Goal: Book appointment/travel/reservation

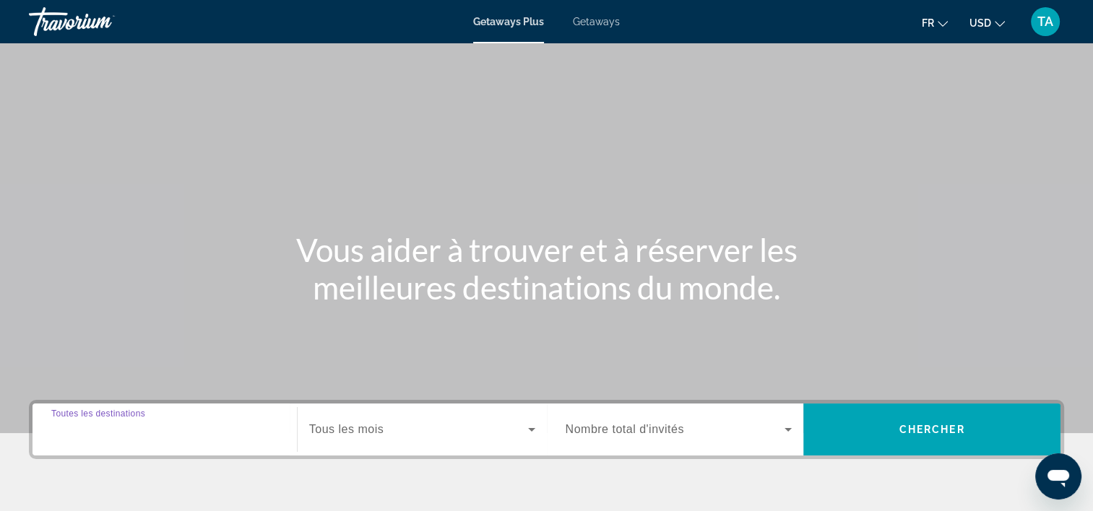
click at [208, 436] on input "Destination Toutes les destinations" at bounding box center [164, 430] width 227 height 17
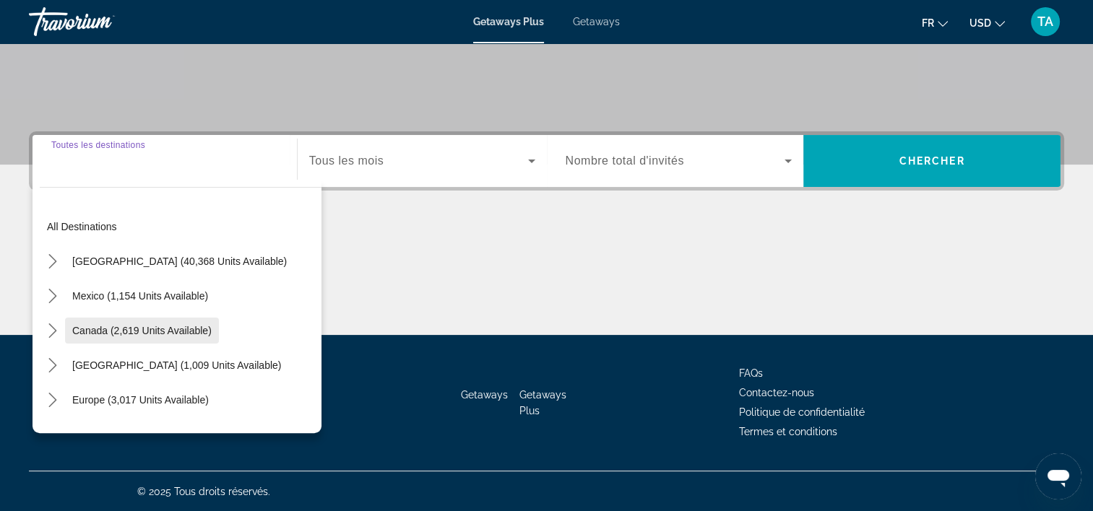
scroll to position [165, 0]
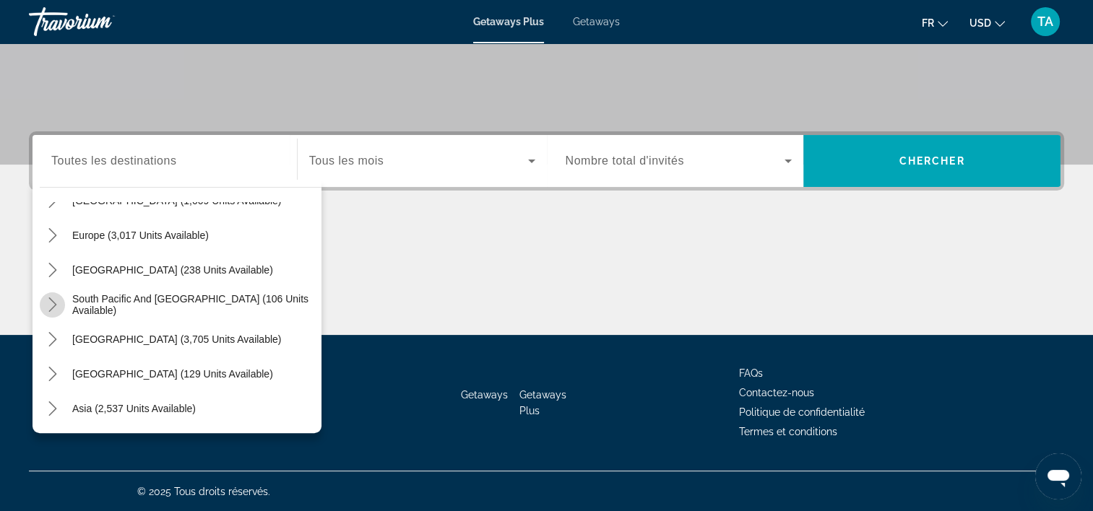
click at [56, 303] on icon "Toggle South Pacific and Oceania (106 units available) submenu" at bounding box center [52, 305] width 14 height 14
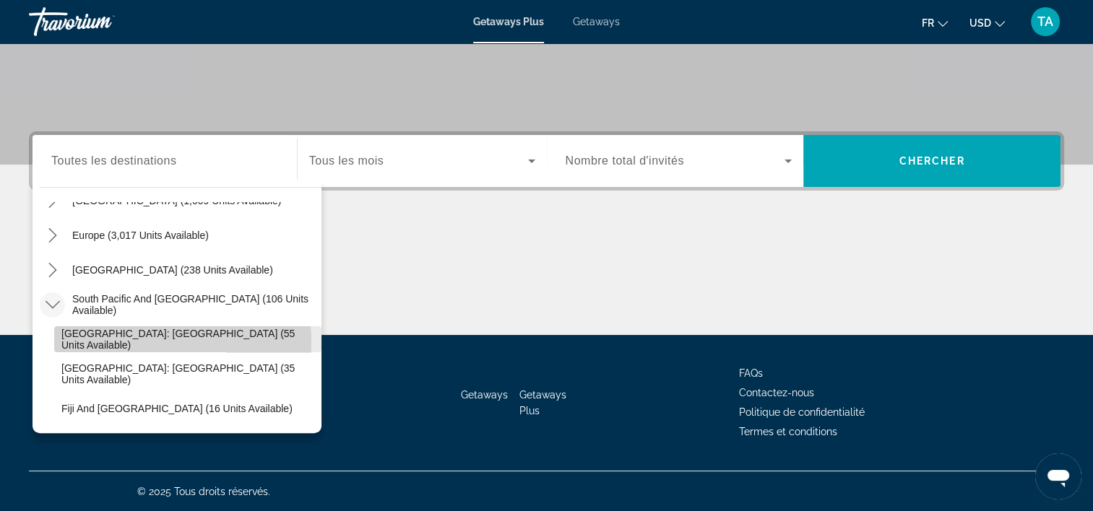
click at [84, 342] on span "[GEOGRAPHIC_DATA]: [GEOGRAPHIC_DATA] (55 units available)" at bounding box center [187, 339] width 253 height 23
type input "**********"
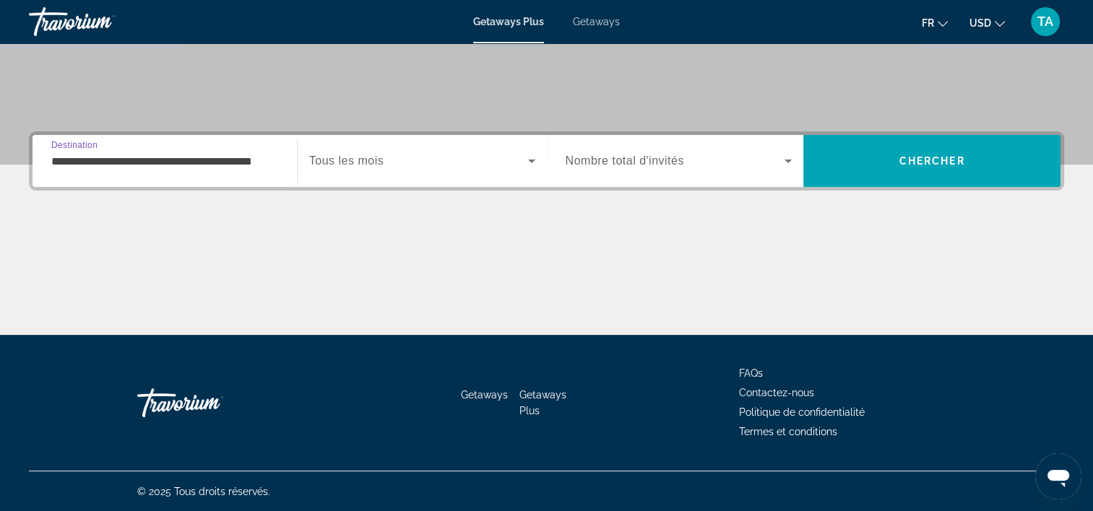
click at [435, 165] on span "Search widget" at bounding box center [418, 160] width 219 height 17
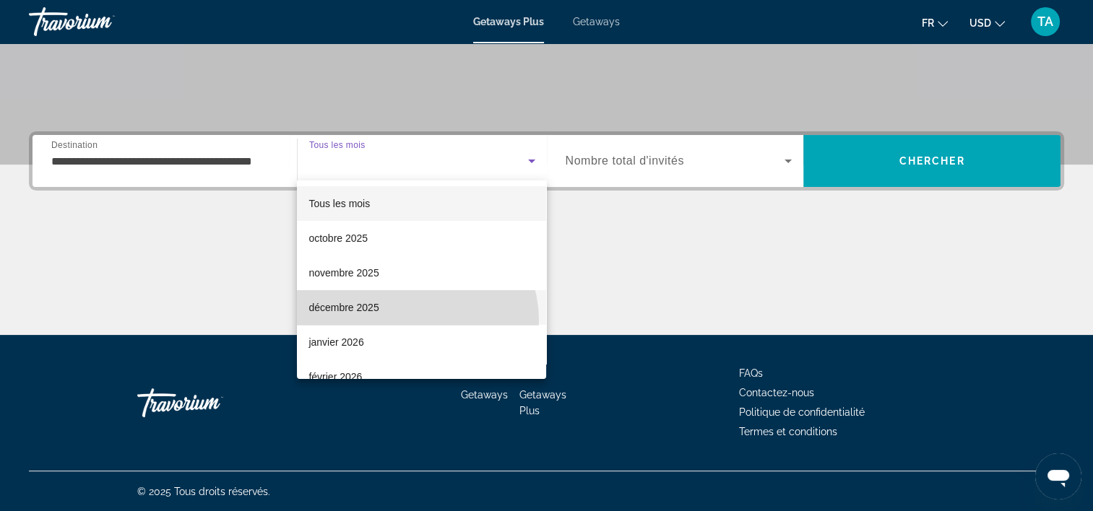
click at [413, 321] on mat-option "décembre 2025" at bounding box center [421, 307] width 249 height 35
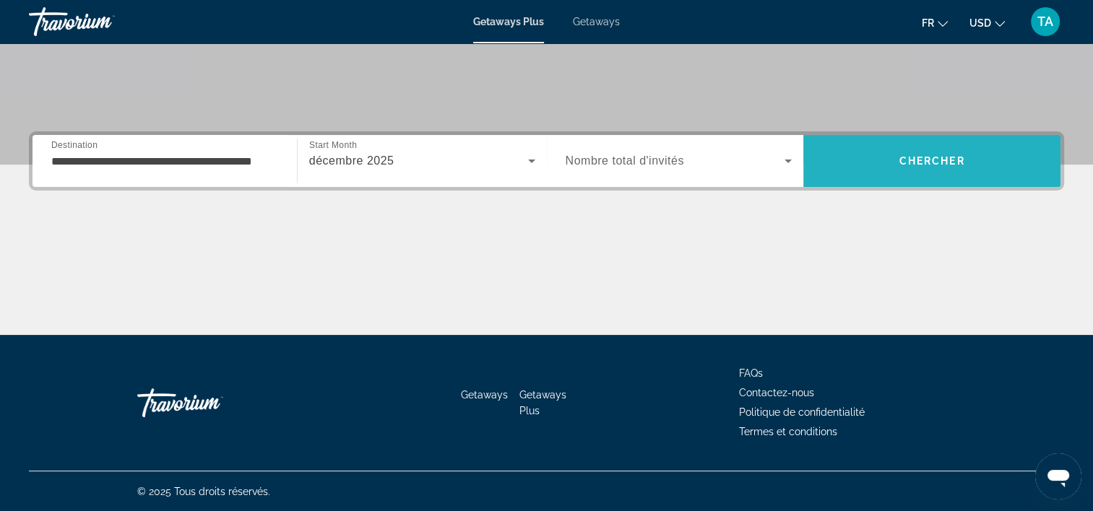
click at [916, 178] on span "Search" at bounding box center [931, 161] width 257 height 52
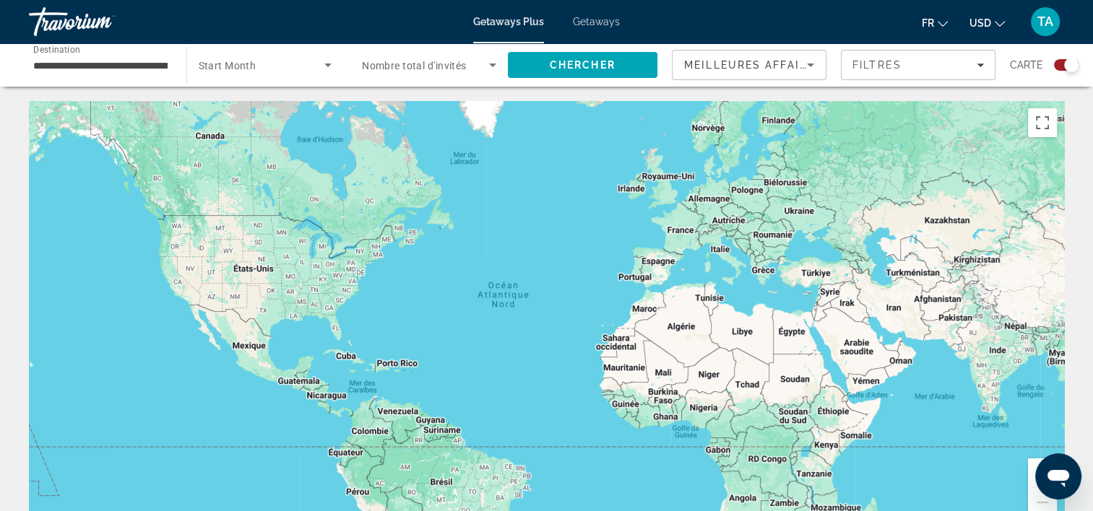
scroll to position [246, 0]
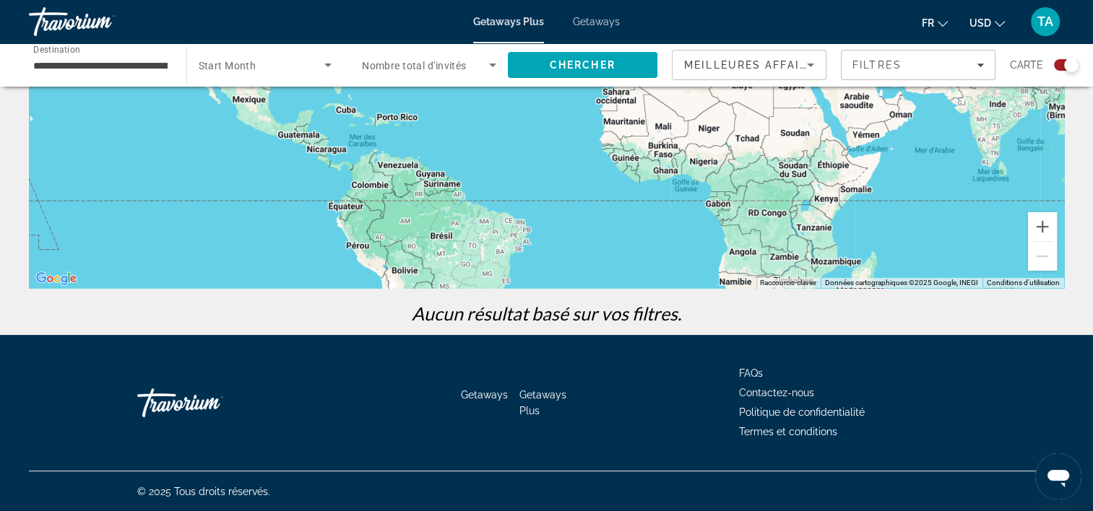
click at [1059, 64] on div "Search widget" at bounding box center [1066, 65] width 25 height 12
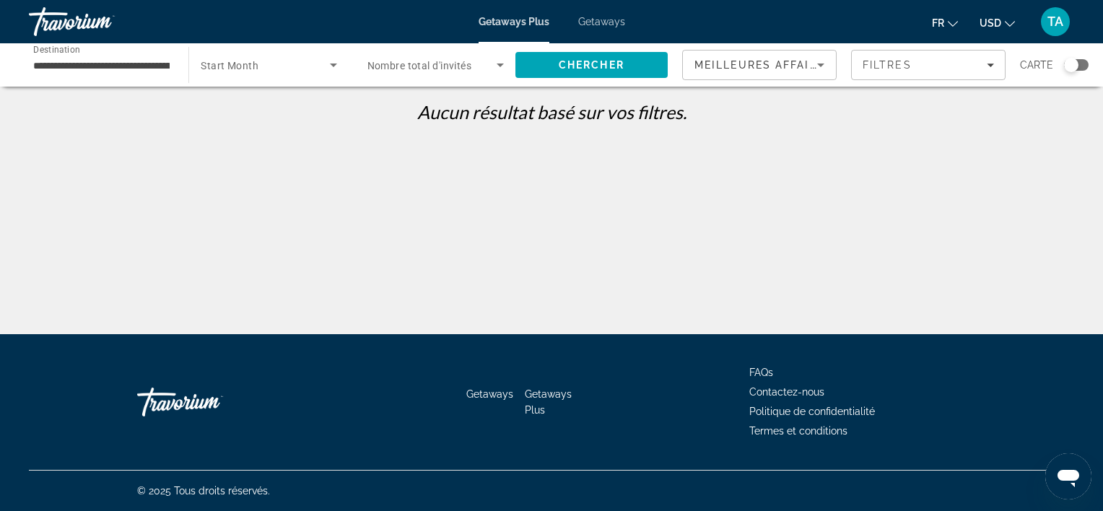
click at [596, 27] on div "Getaways Plus Getaways fr English Español Français Italiano Português русский U…" at bounding box center [551, 22] width 1103 height 38
click at [589, 17] on span "Getaways" at bounding box center [601, 22] width 47 height 12
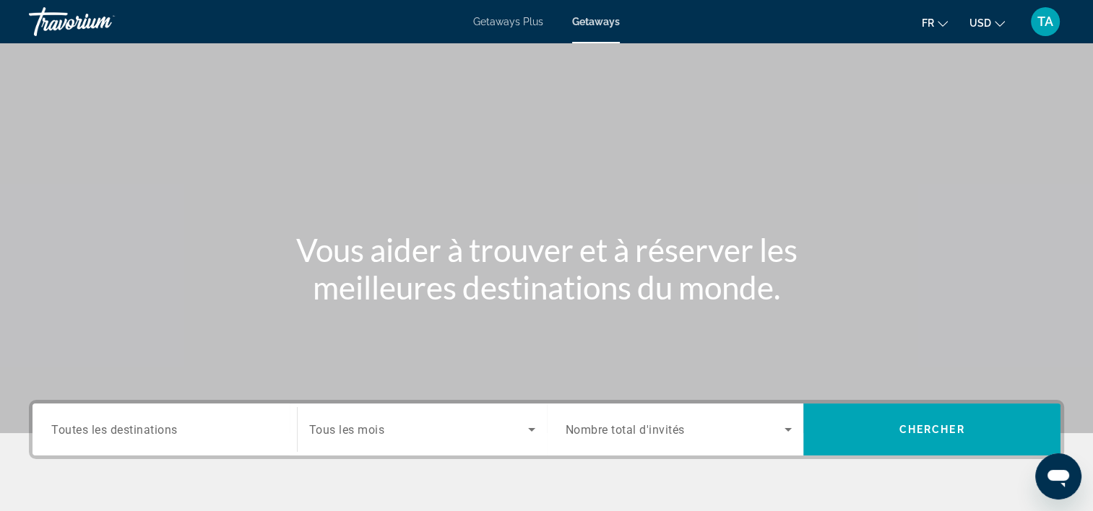
click at [157, 425] on span "Toutes les destinations" at bounding box center [114, 429] width 126 height 14
click at [157, 425] on input "Destination Toutes les destinations" at bounding box center [164, 430] width 227 height 17
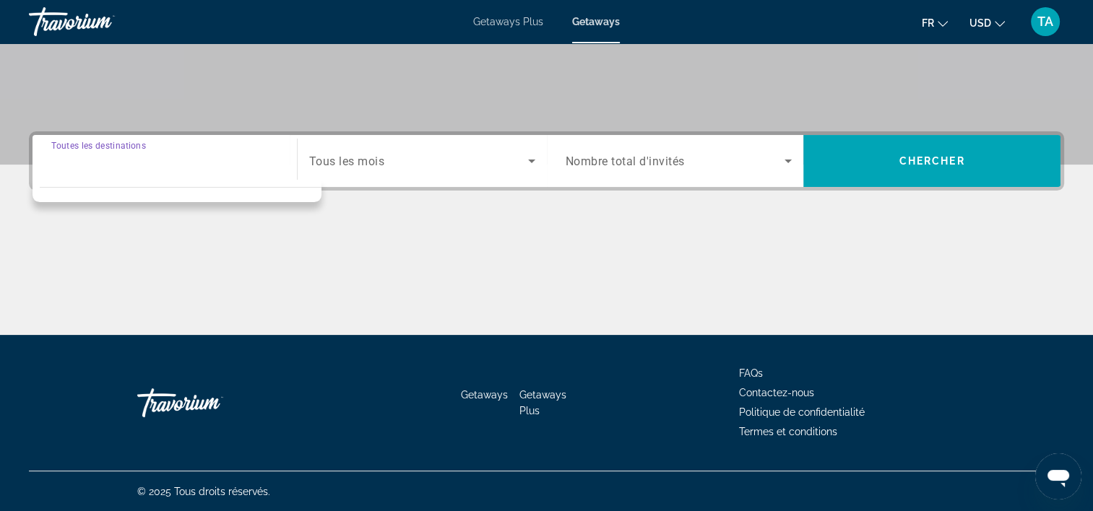
scroll to position [269, 0]
click at [163, 170] on div "Search widget" at bounding box center [164, 161] width 227 height 41
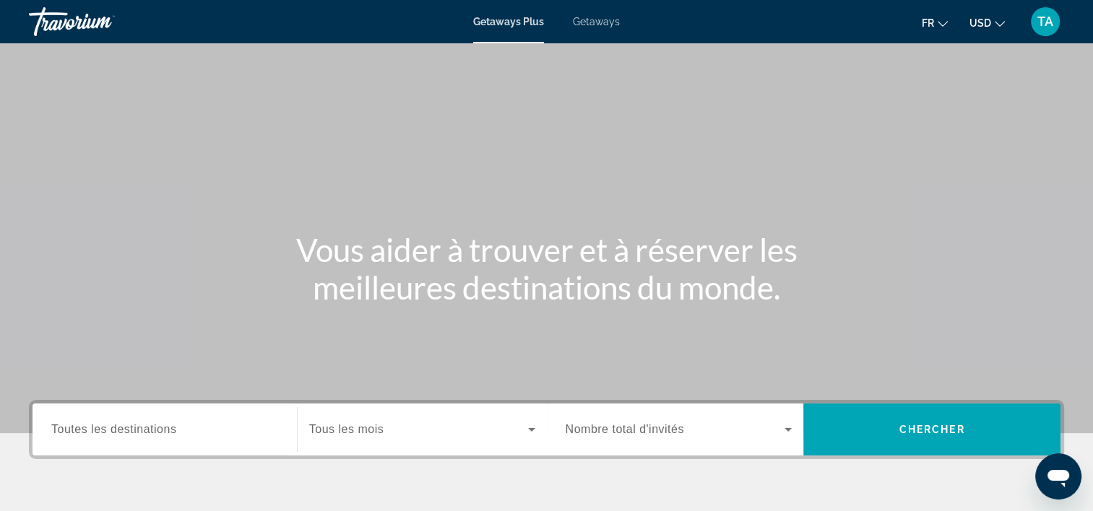
click at [601, 29] on div "Getaways Plus Getaways fr English Español Français Italiano Português русский U…" at bounding box center [546, 22] width 1093 height 38
click at [599, 24] on span "Getaways" at bounding box center [596, 22] width 47 height 12
click at [93, 431] on span "Toutes les destinations" at bounding box center [113, 429] width 125 height 12
click at [93, 431] on input "Destination Toutes les destinations" at bounding box center [164, 430] width 227 height 17
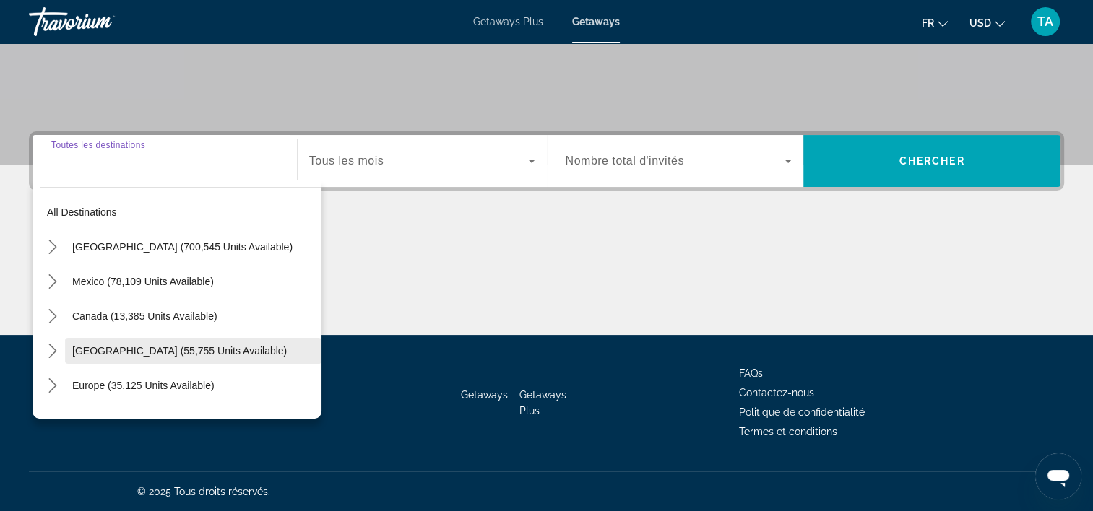
scroll to position [144, 0]
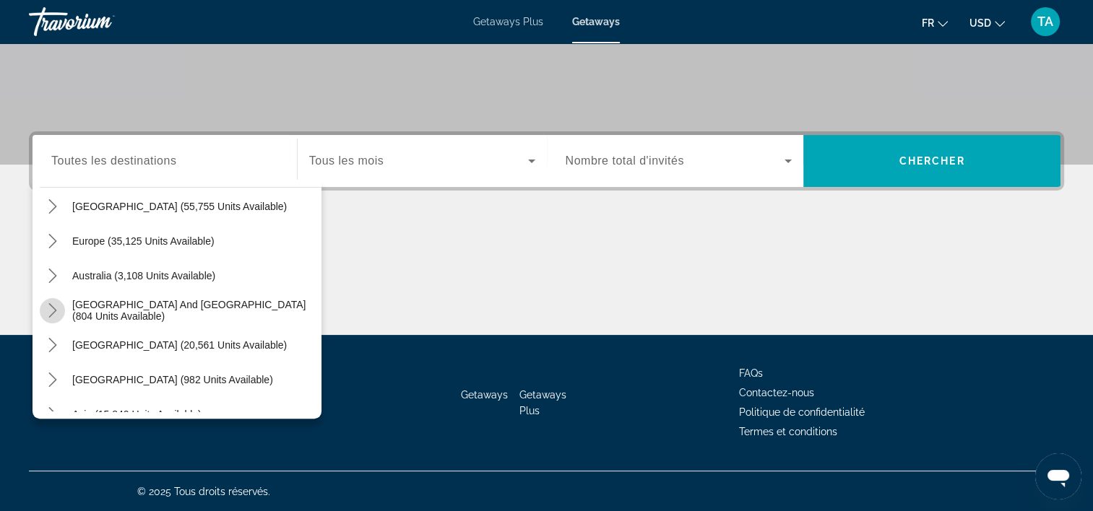
click at [61, 311] on mat-icon "Toggle South Pacific and Oceania (804 units available) submenu" at bounding box center [52, 310] width 25 height 25
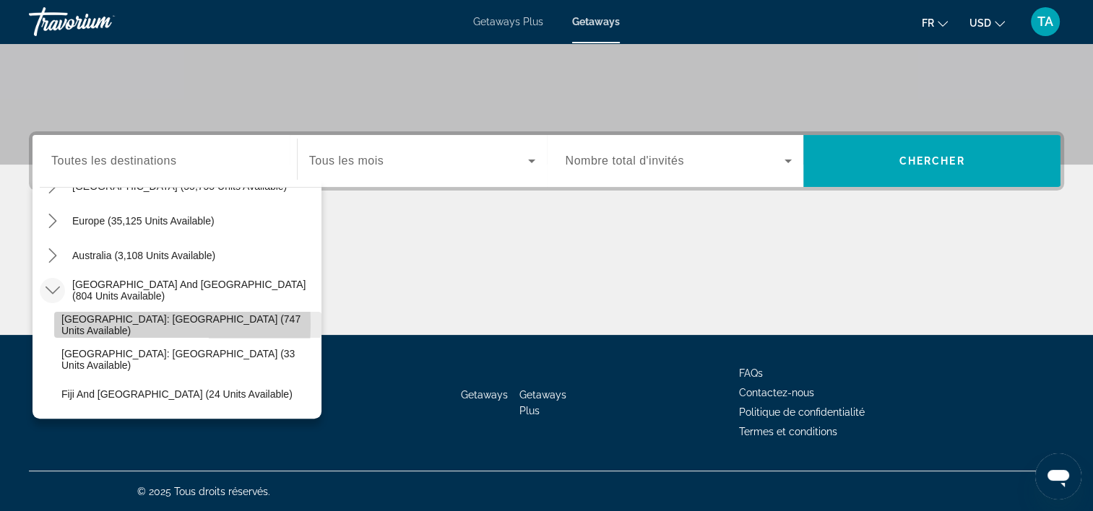
click at [76, 323] on span "[GEOGRAPHIC_DATA]: [GEOGRAPHIC_DATA] (747 units available)" at bounding box center [187, 324] width 253 height 23
type input "**********"
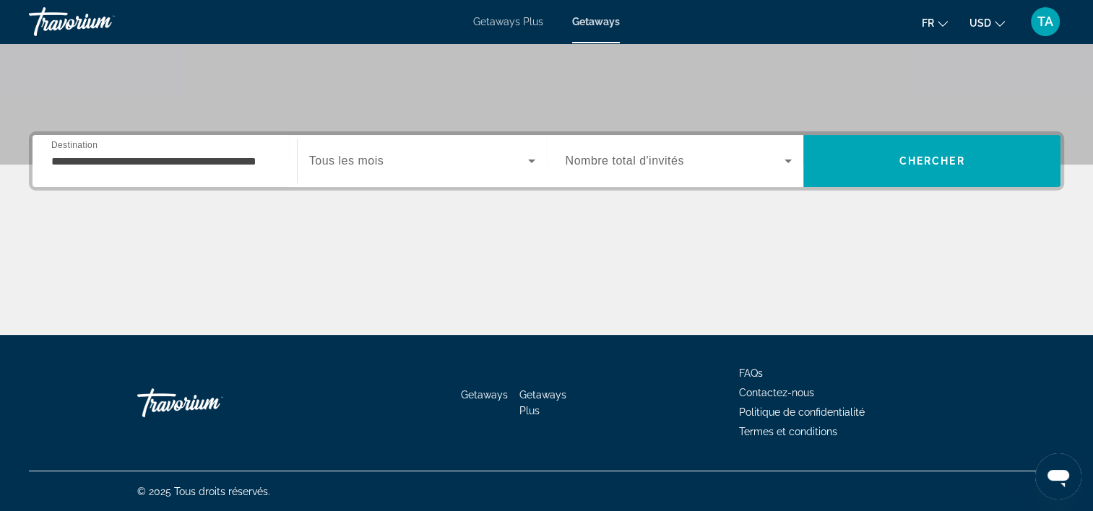
click at [463, 179] on div "Search widget" at bounding box center [422, 161] width 226 height 40
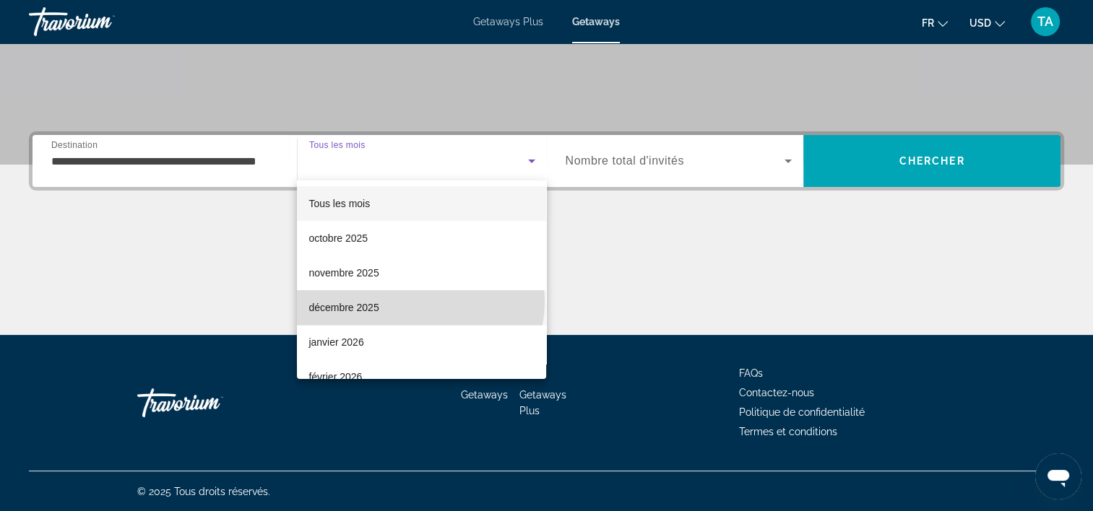
click at [420, 302] on mat-option "décembre 2025" at bounding box center [421, 307] width 249 height 35
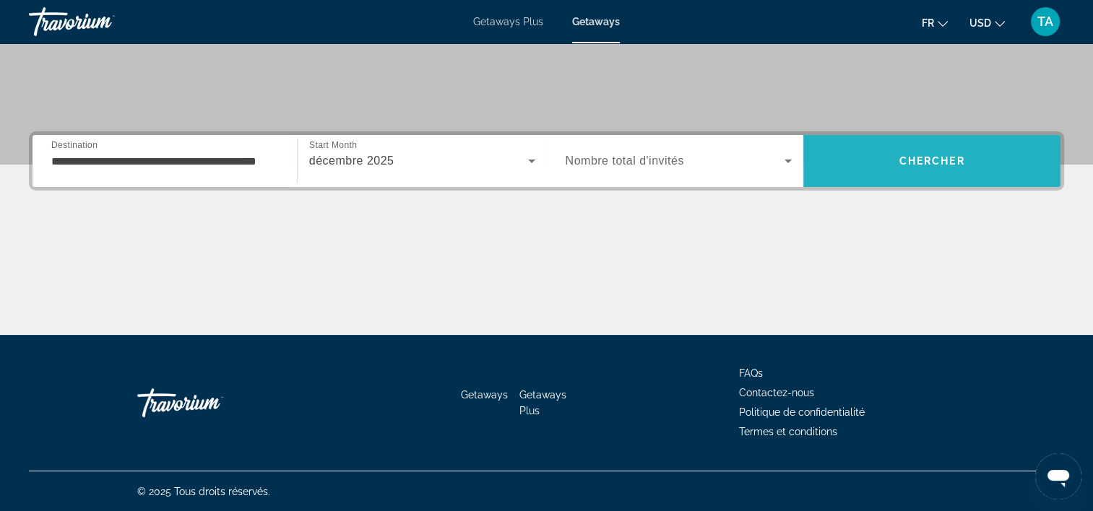
click at [882, 170] on span "Search" at bounding box center [931, 161] width 257 height 35
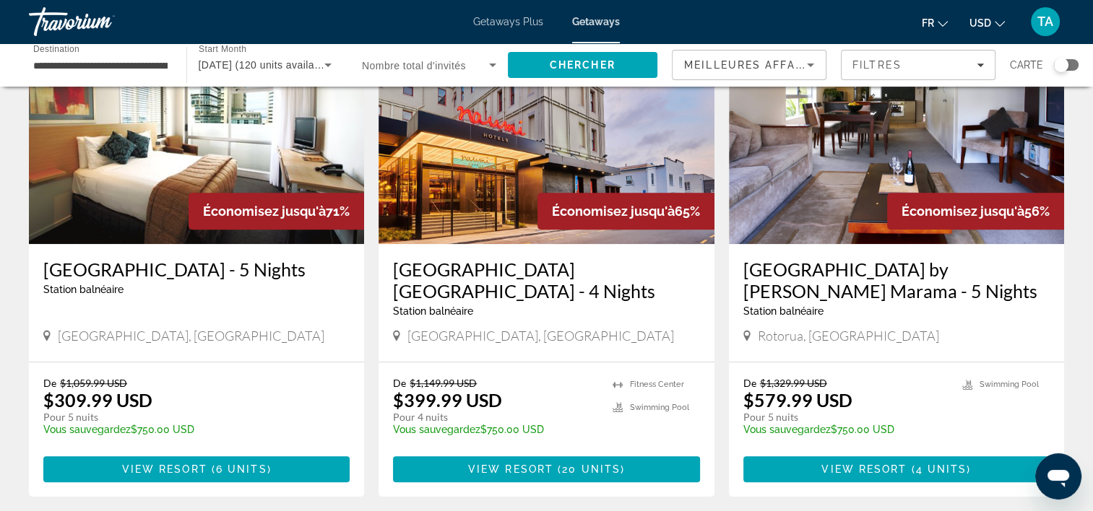
scroll to position [1155, 0]
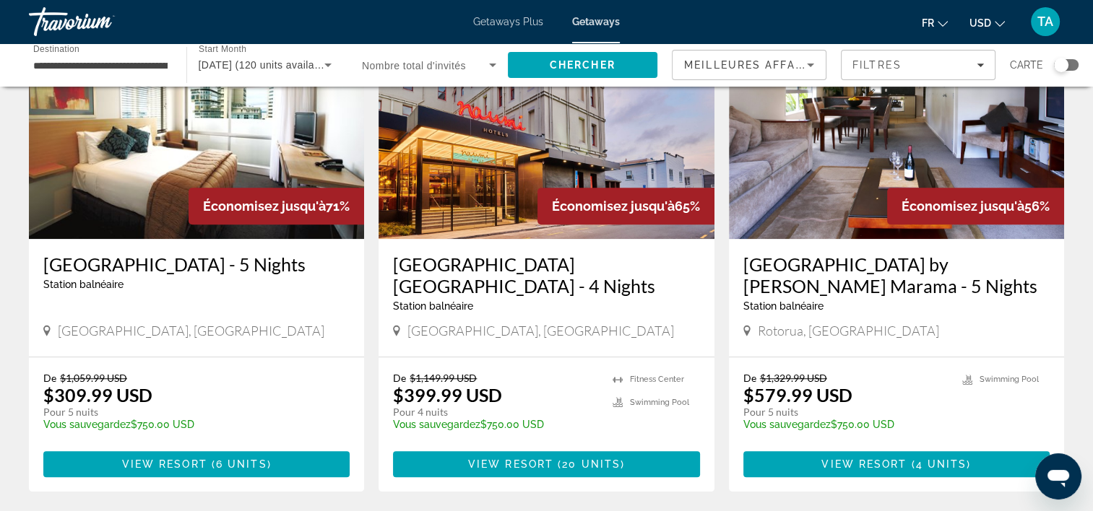
click at [848, 162] on img "Main content" at bounding box center [896, 123] width 335 height 231
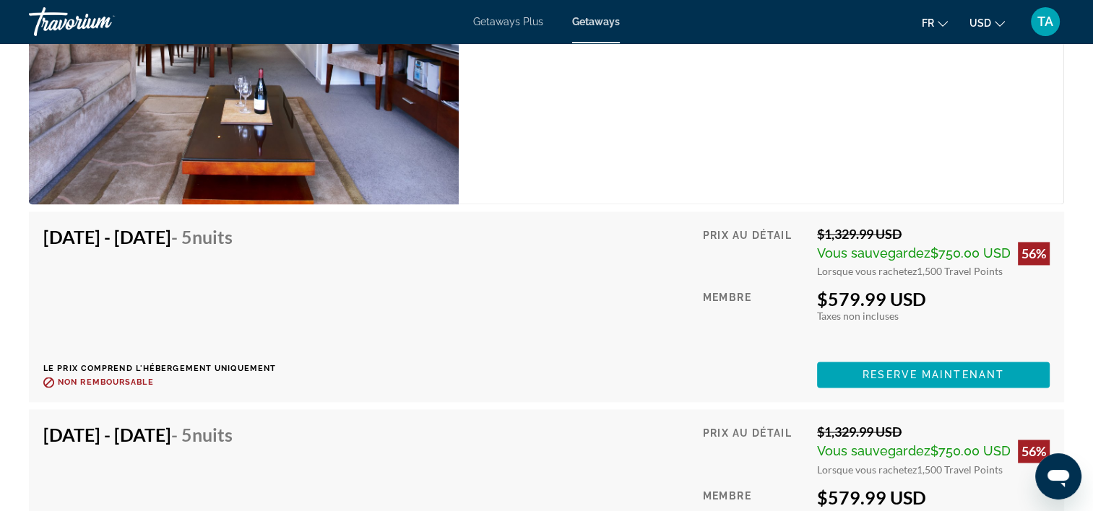
scroll to position [2265, 0]
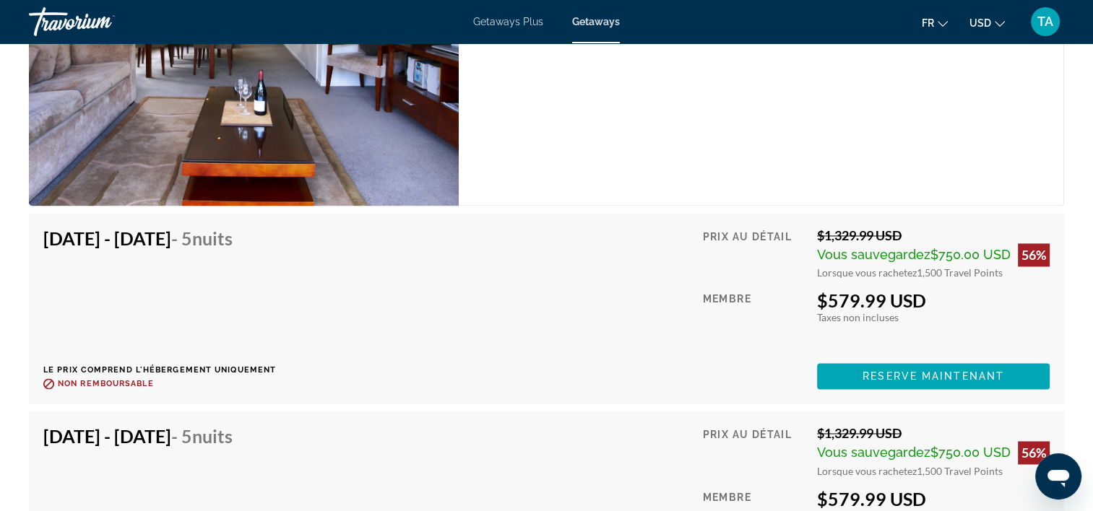
click at [651, 150] on div "Unité de 2 chambres (Partial Kitchen) Chambres 2 Occupation maximale 4 Cuisine …" at bounding box center [761, 42] width 605 height 328
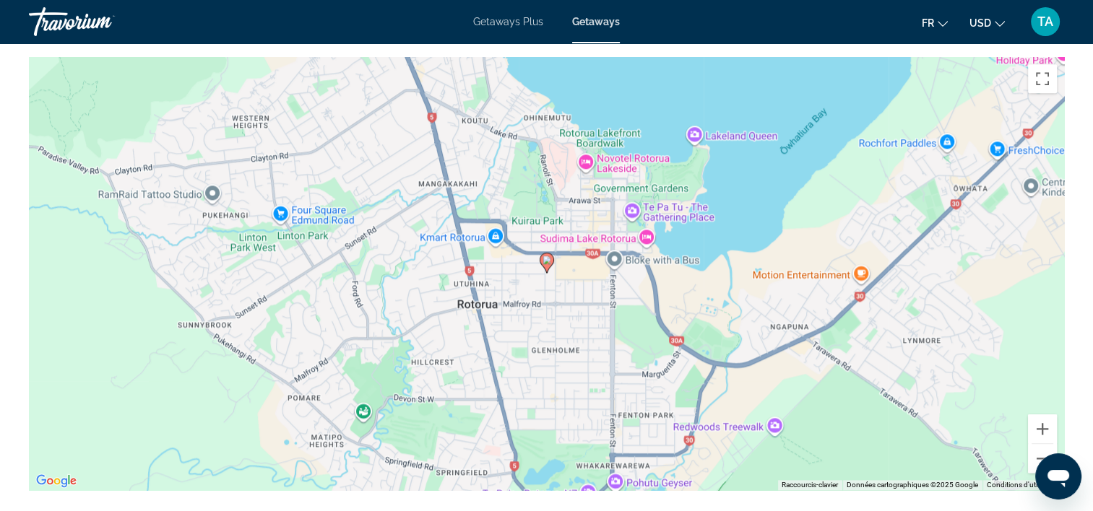
scroll to position [1563, 0]
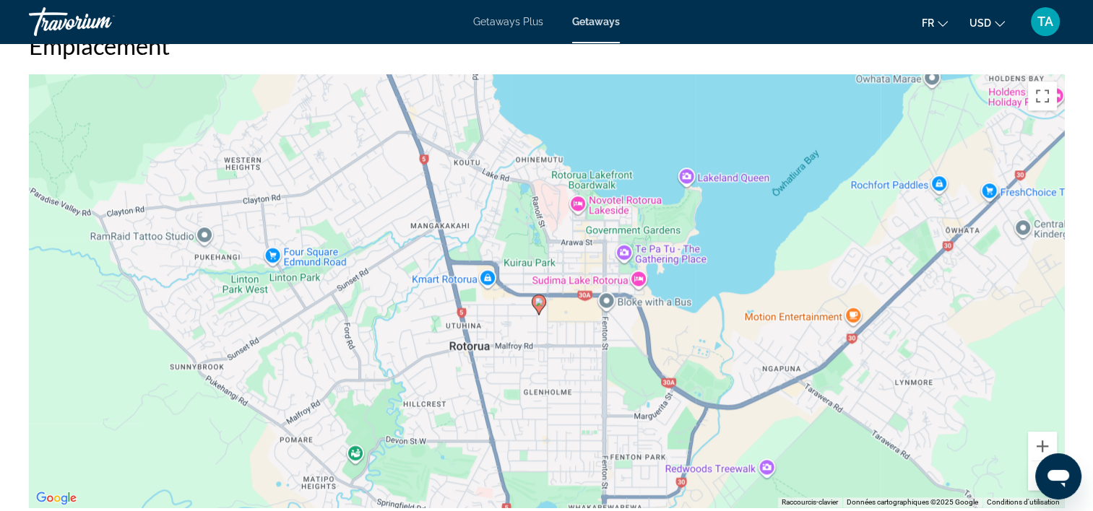
drag, startPoint x: 730, startPoint y: 266, endPoint x: 722, endPoint y: 293, distance: 28.6
click at [722, 293] on div "Pour activer le glissement du marqueur avec le clavier, appuyez sur Alt+Entrée.…" at bounding box center [546, 290] width 1035 height 433
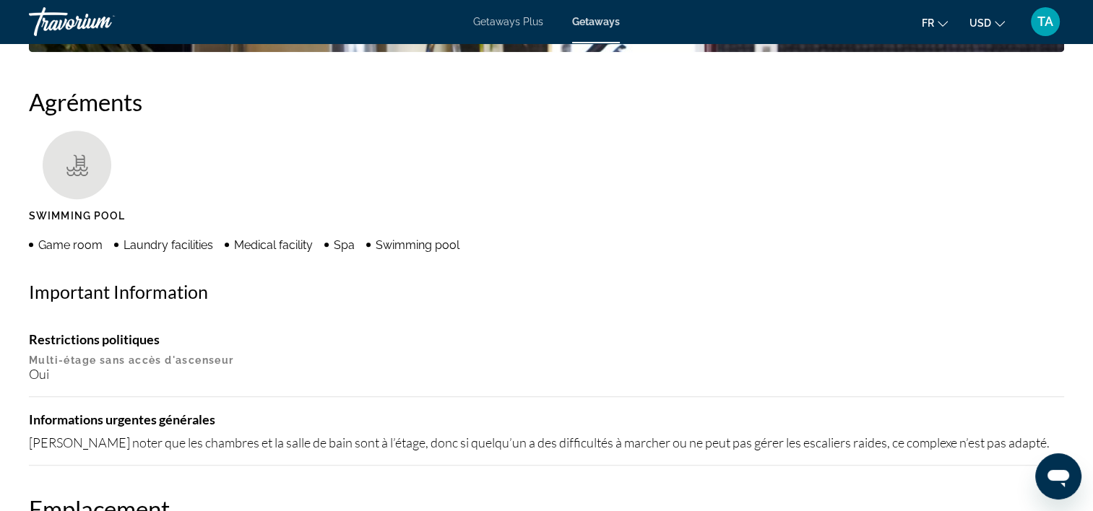
scroll to position [661, 0]
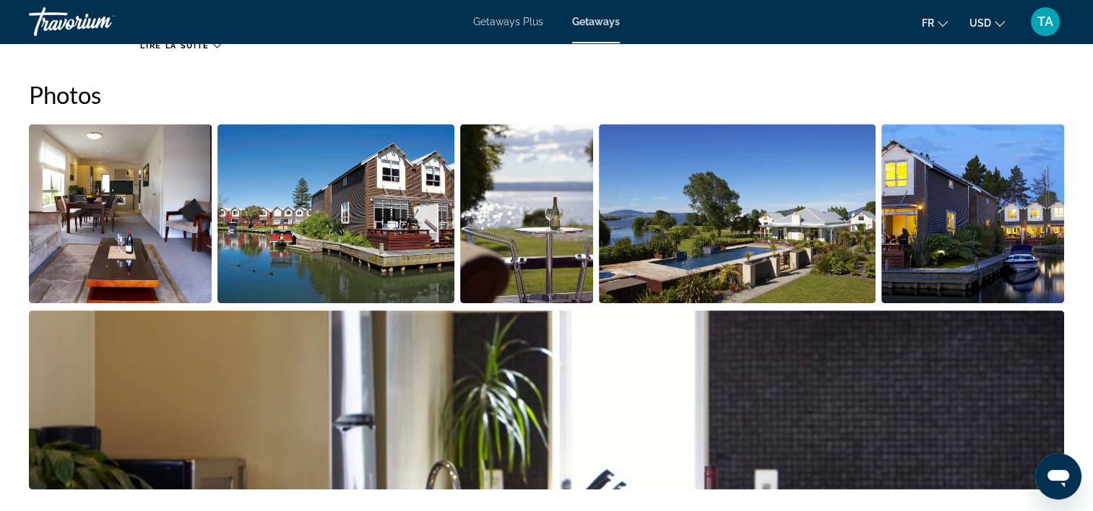
click at [160, 217] on img "Open full-screen image slider" at bounding box center [120, 213] width 183 height 179
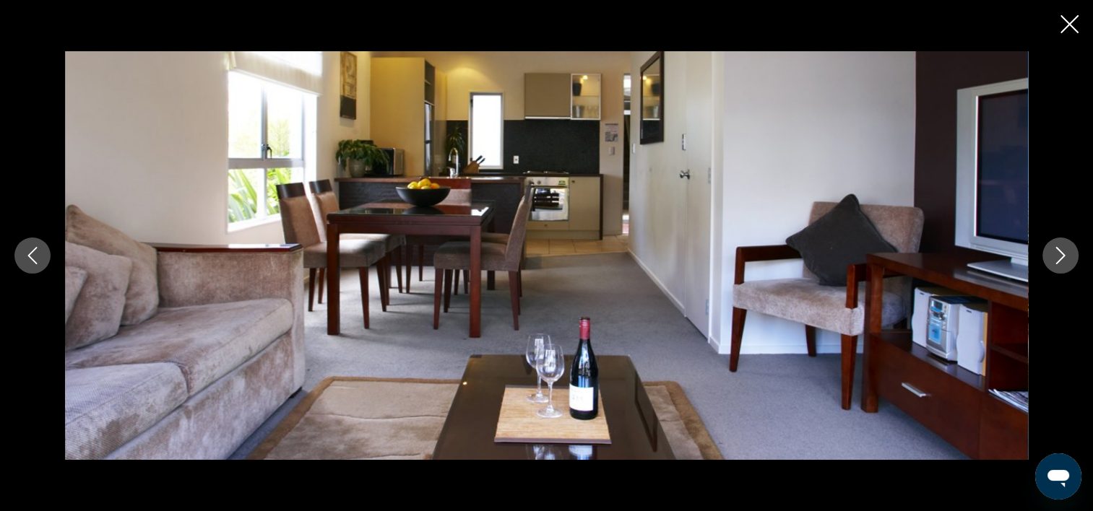
click at [1062, 257] on icon "Next image" at bounding box center [1060, 255] width 9 height 17
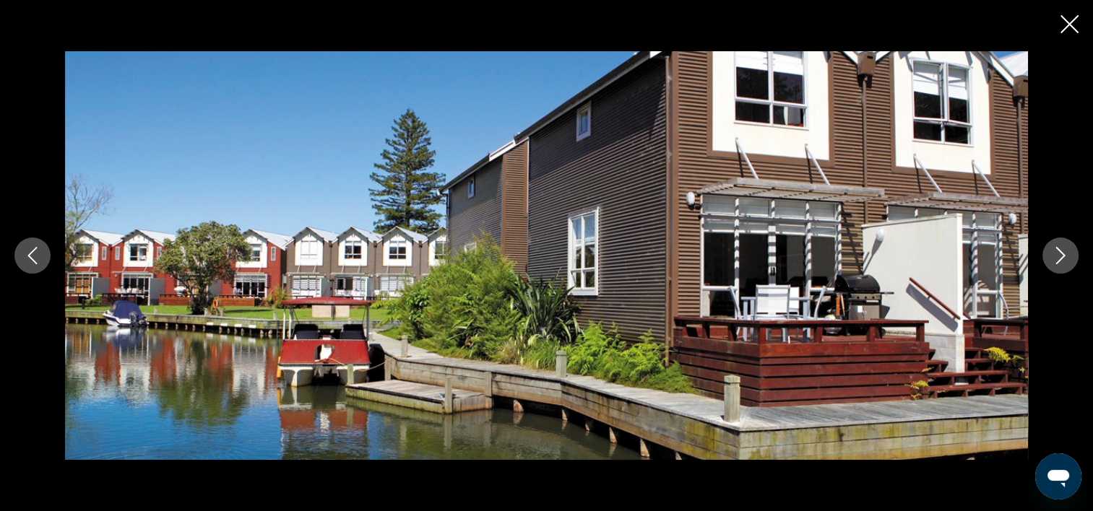
click at [1062, 257] on icon "Next image" at bounding box center [1060, 255] width 9 height 17
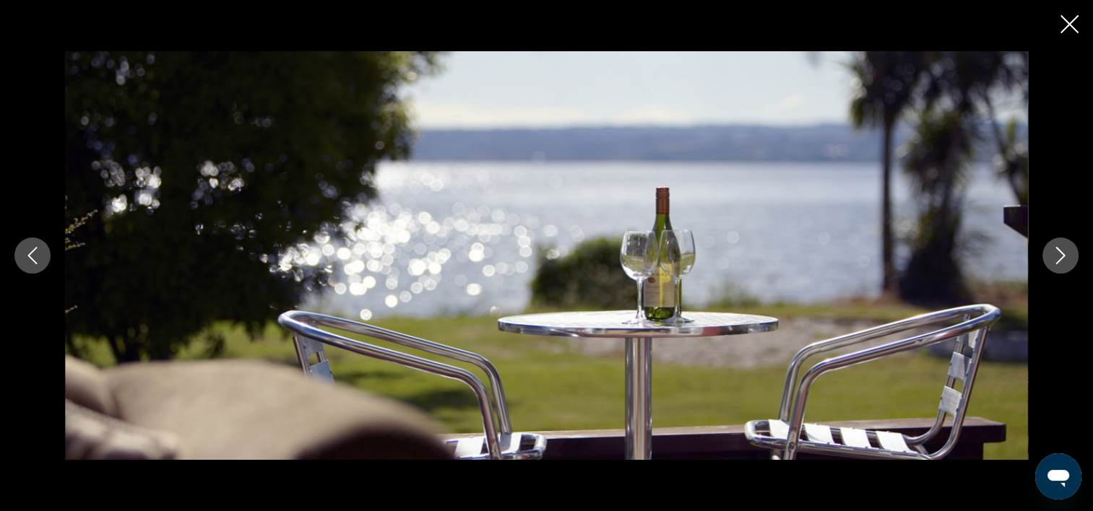
click at [1062, 257] on icon "Next image" at bounding box center [1060, 255] width 9 height 17
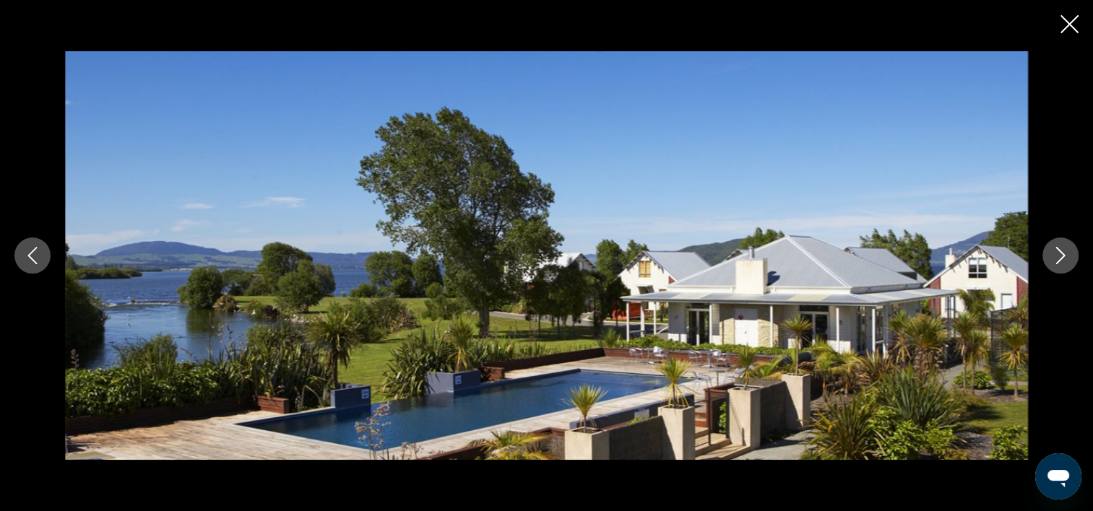
click at [1062, 257] on icon "Next image" at bounding box center [1060, 255] width 9 height 17
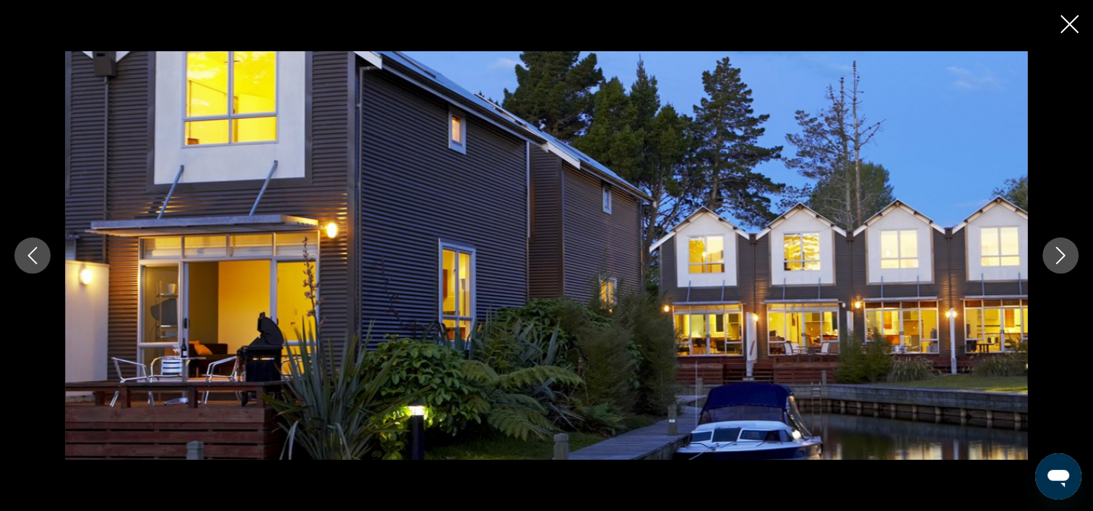
click at [1062, 257] on icon "Next image" at bounding box center [1060, 255] width 9 height 17
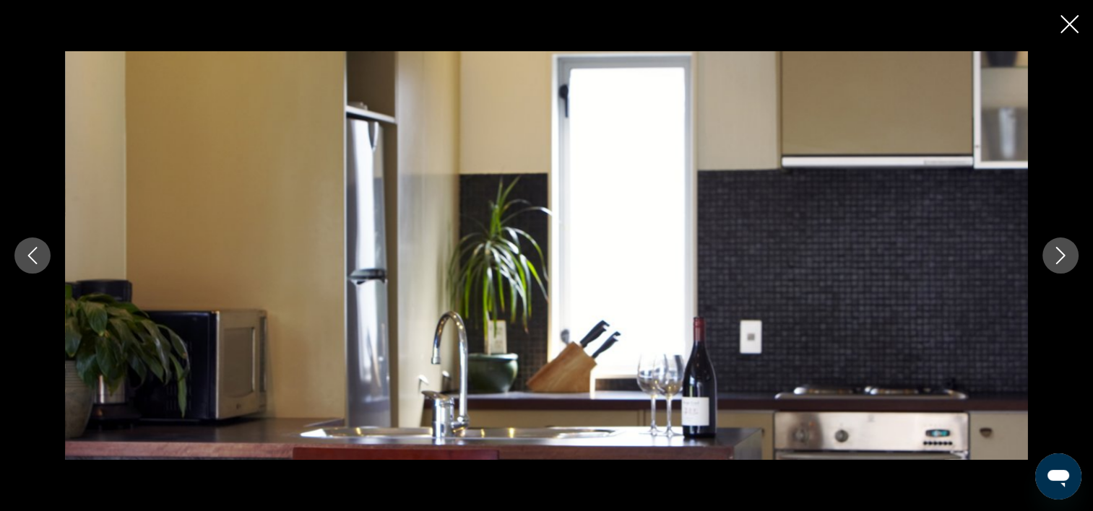
click at [1062, 257] on icon "Next image" at bounding box center [1060, 255] width 9 height 17
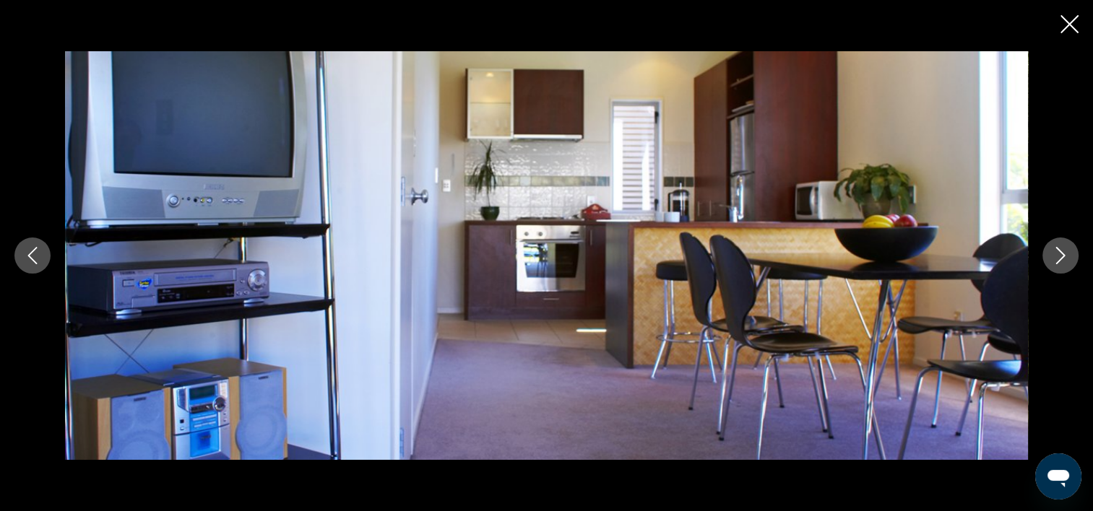
click at [1062, 257] on icon "Next image" at bounding box center [1060, 255] width 9 height 17
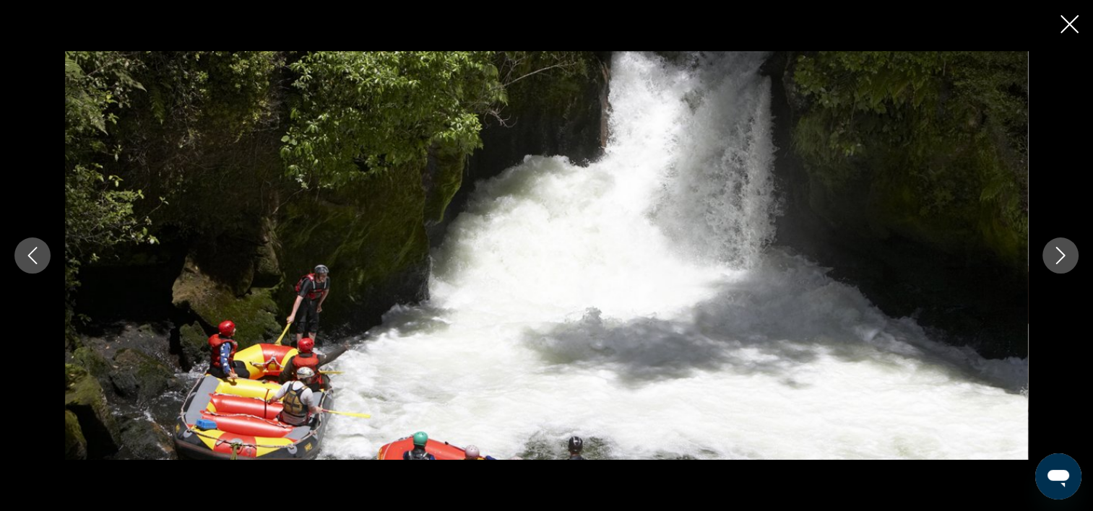
click at [1062, 257] on icon "Next image" at bounding box center [1060, 255] width 9 height 17
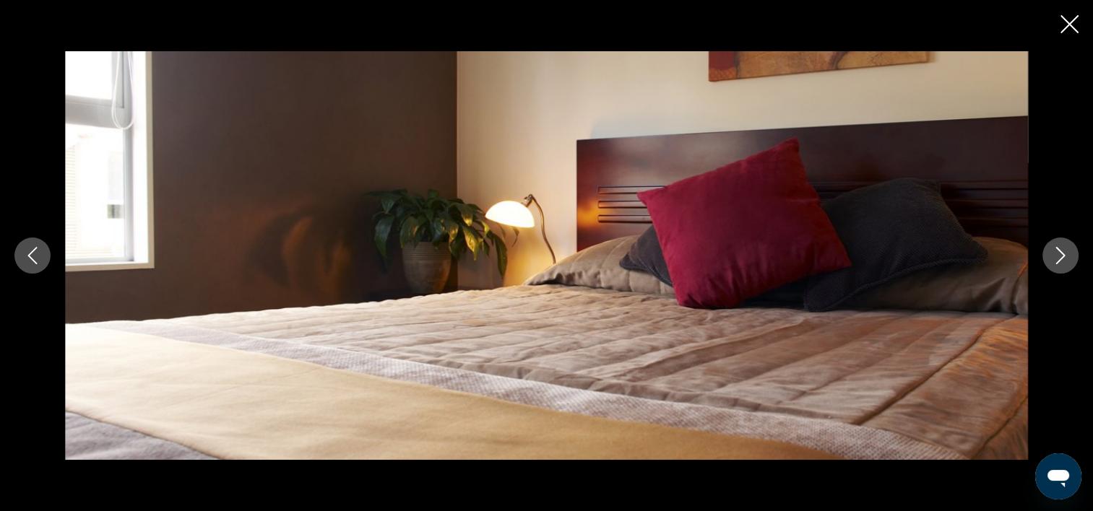
click at [1062, 257] on icon "Next image" at bounding box center [1060, 255] width 9 height 17
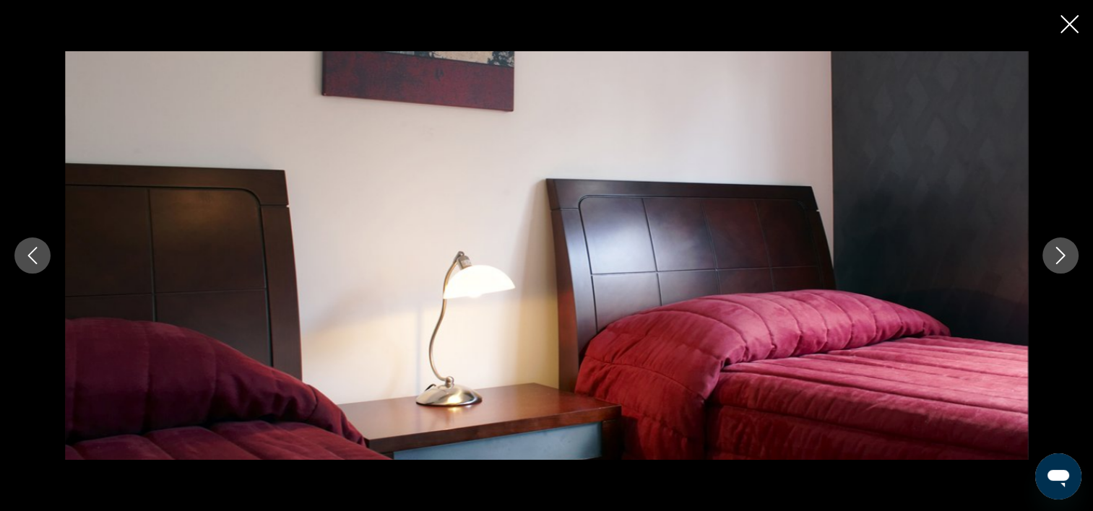
click at [1057, 248] on icon "Next image" at bounding box center [1059, 255] width 17 height 17
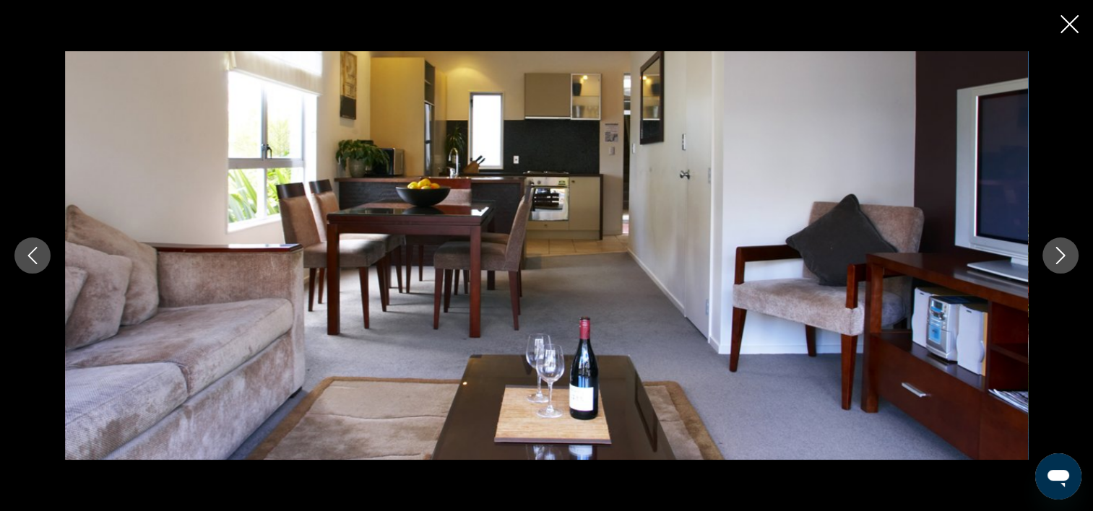
click at [1057, 248] on icon "Next image" at bounding box center [1059, 255] width 17 height 17
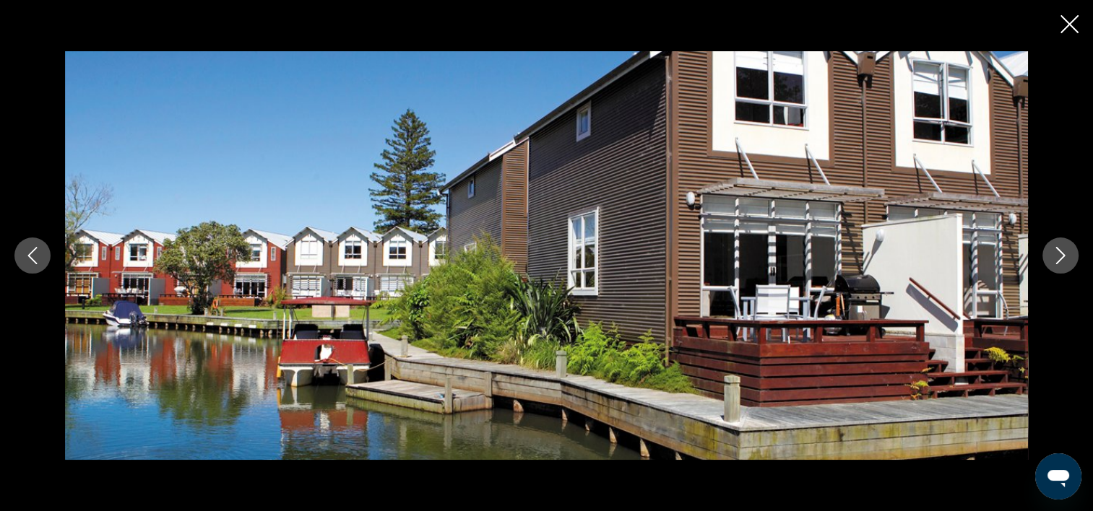
click at [1069, 28] on icon "Close slideshow" at bounding box center [1069, 24] width 18 height 18
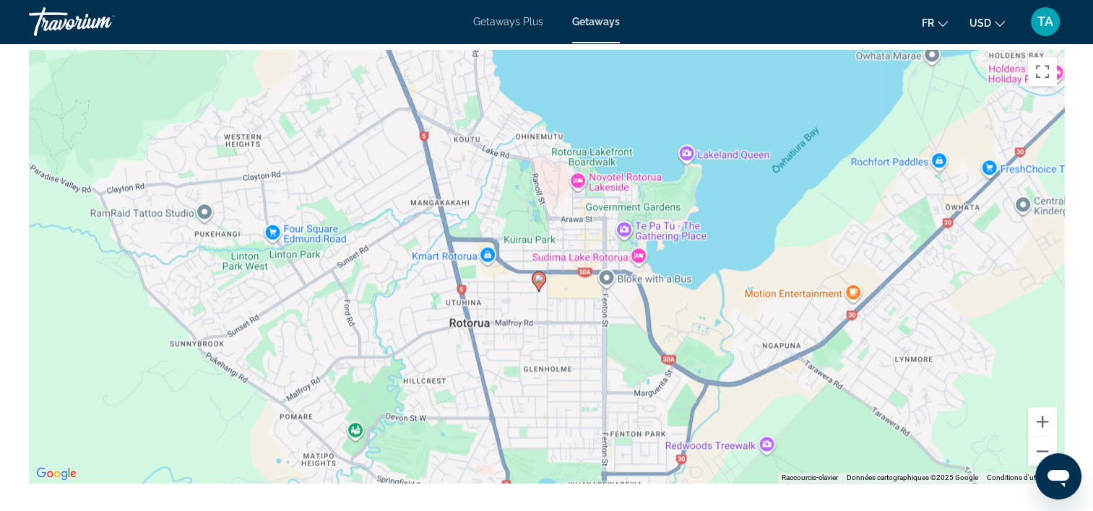
scroll to position [1600, 0]
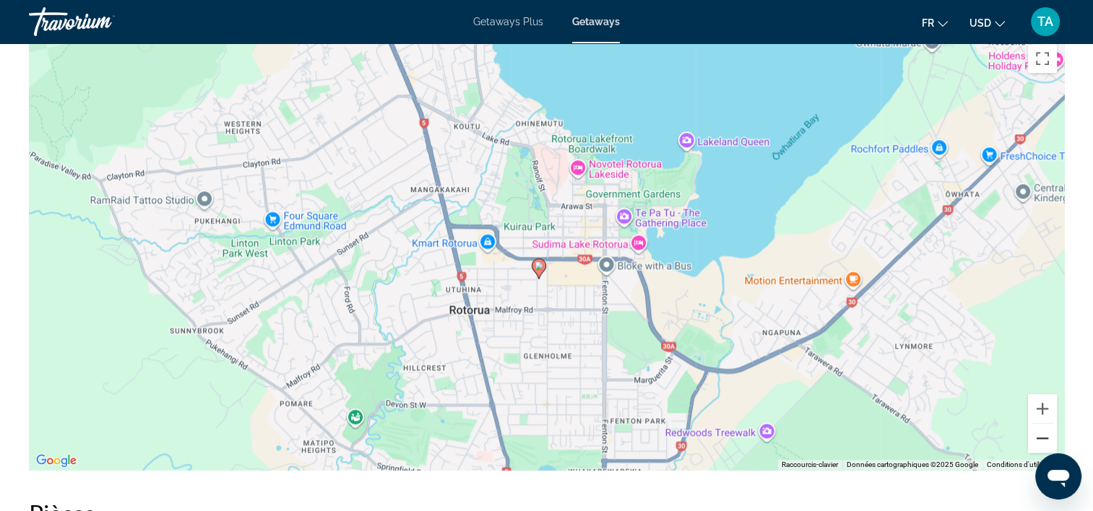
click at [1043, 440] on button "Zoom arrière" at bounding box center [1042, 438] width 29 height 29
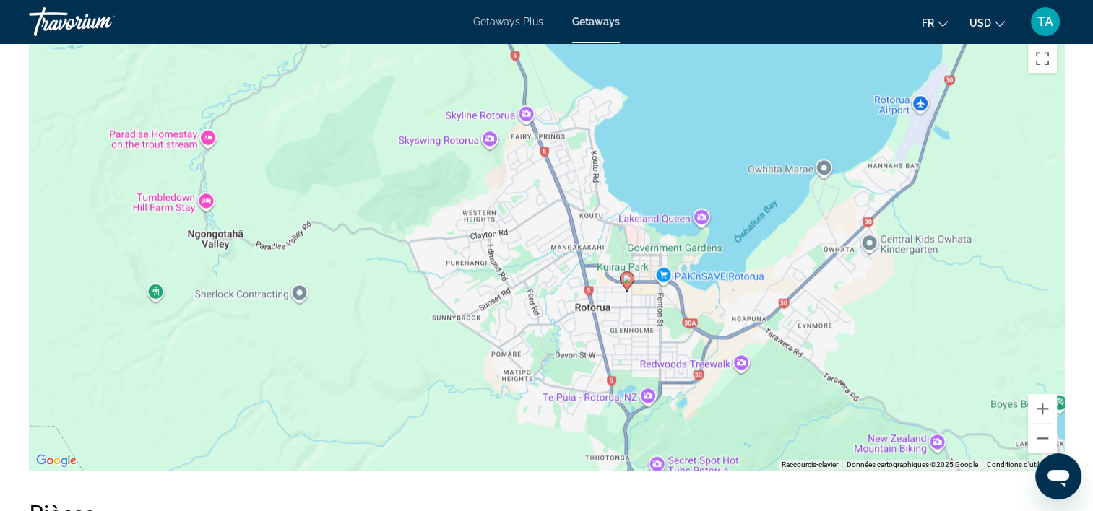
drag, startPoint x: 777, startPoint y: 314, endPoint x: 861, endPoint y: 337, distance: 87.6
click at [861, 337] on div "Pour activer le glissement du marqueur avec le clavier, appuyez sur Alt+Entrée.…" at bounding box center [546, 253] width 1035 height 433
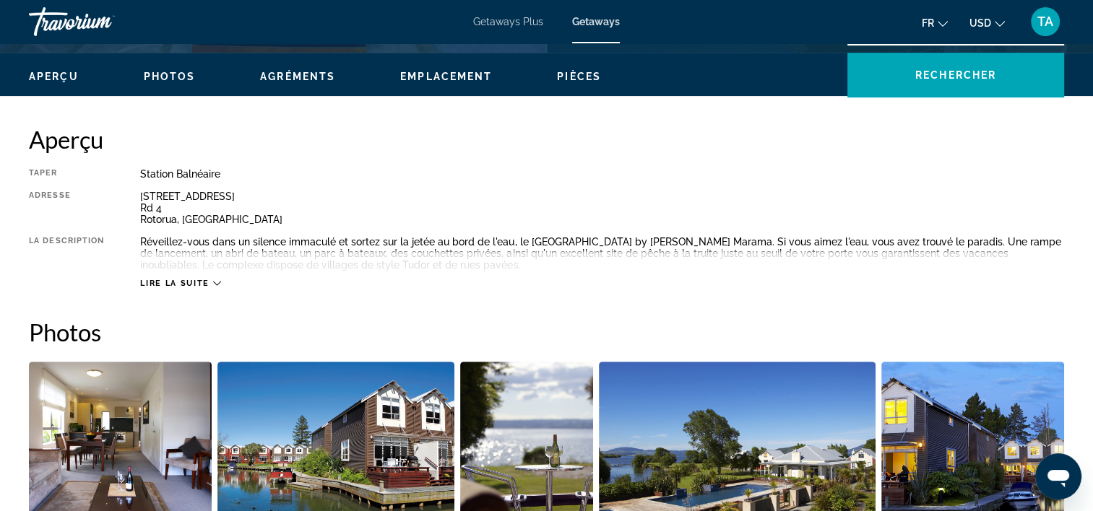
scroll to position [422, 0]
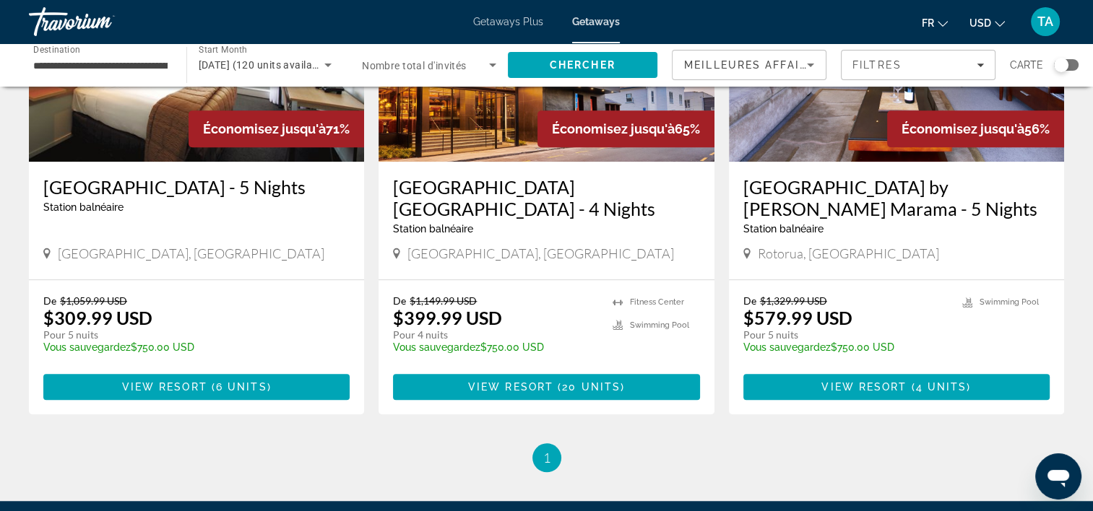
scroll to position [1212, 0]
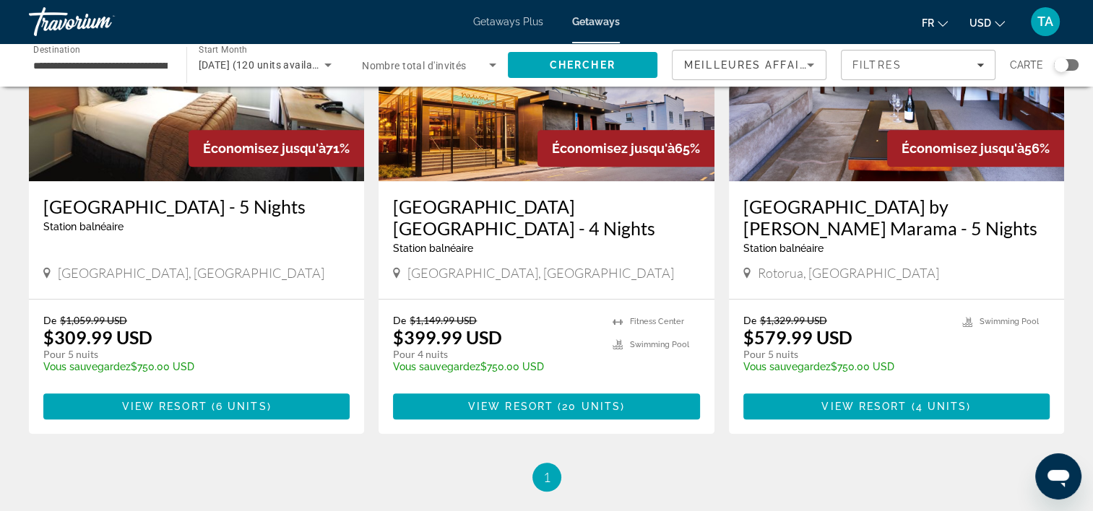
click at [225, 196] on h3 "[GEOGRAPHIC_DATA] - 5 Nights" at bounding box center [196, 207] width 306 height 22
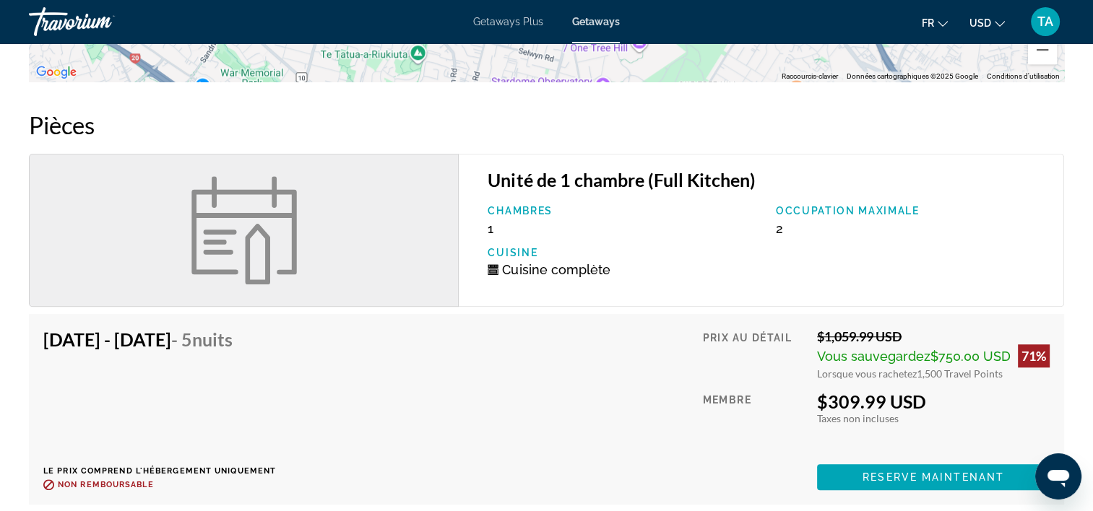
scroll to position [1060, 0]
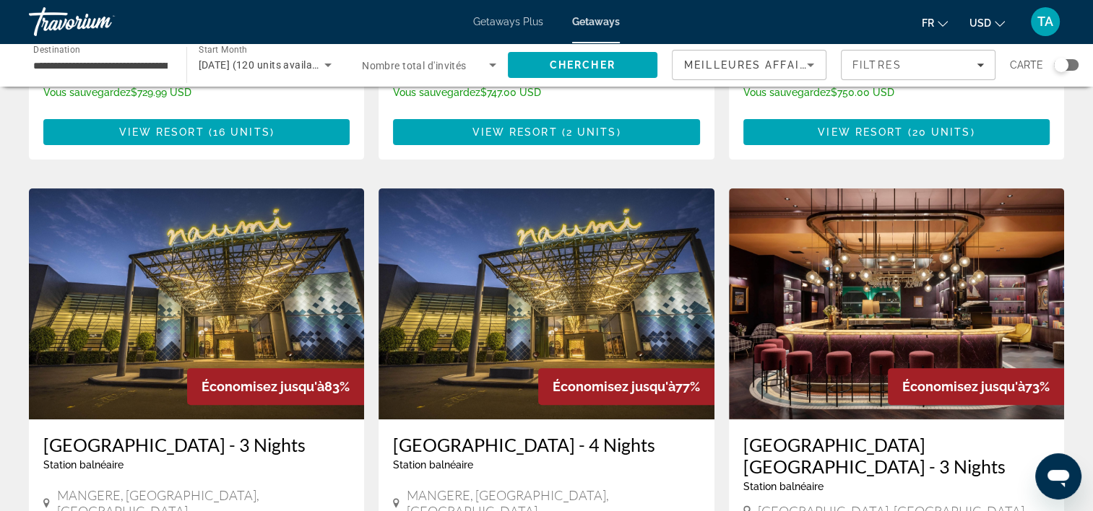
scroll to position [736, 0]
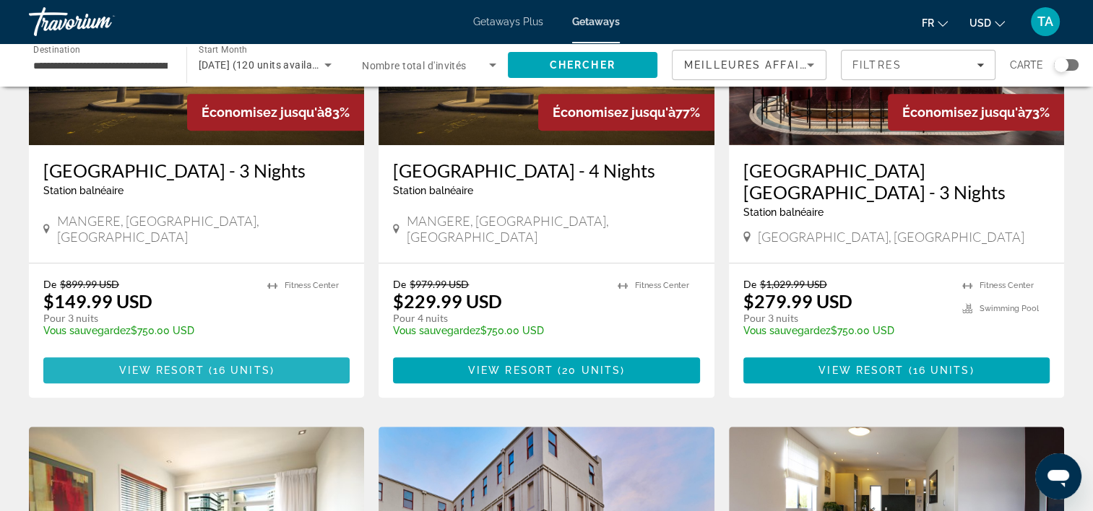
click at [261, 365] on span "16 units" at bounding box center [241, 371] width 57 height 12
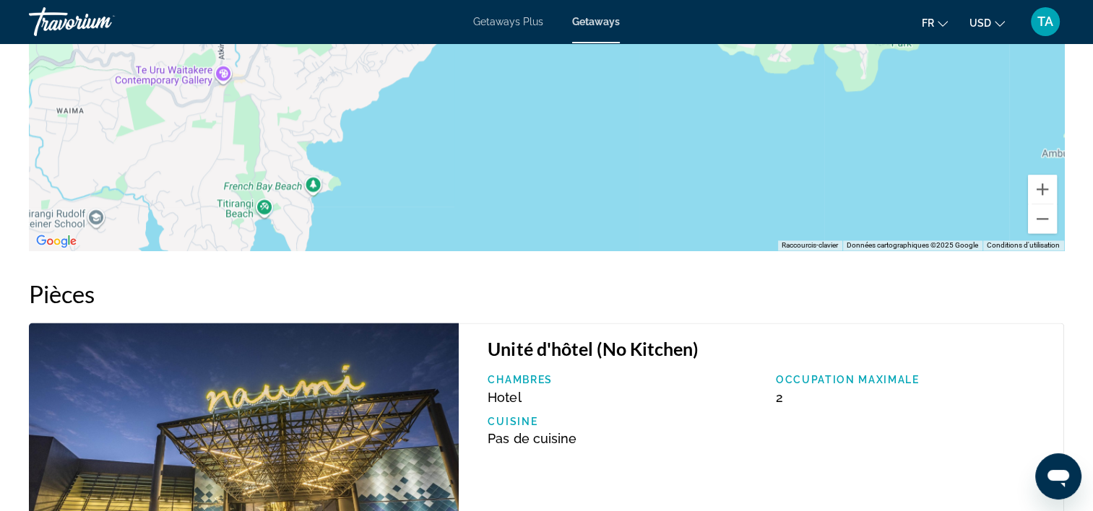
scroll to position [1989, 0]
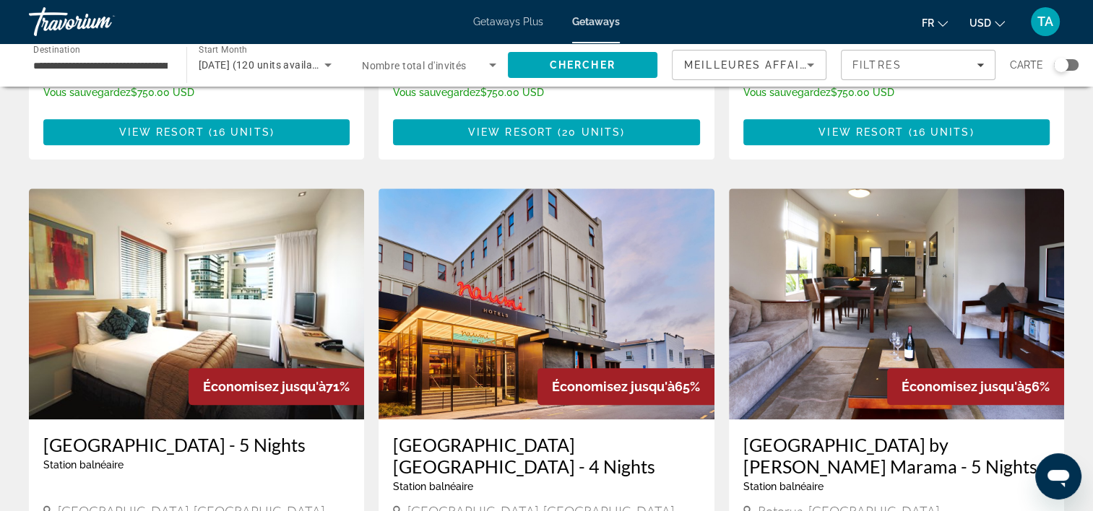
scroll to position [913, 0]
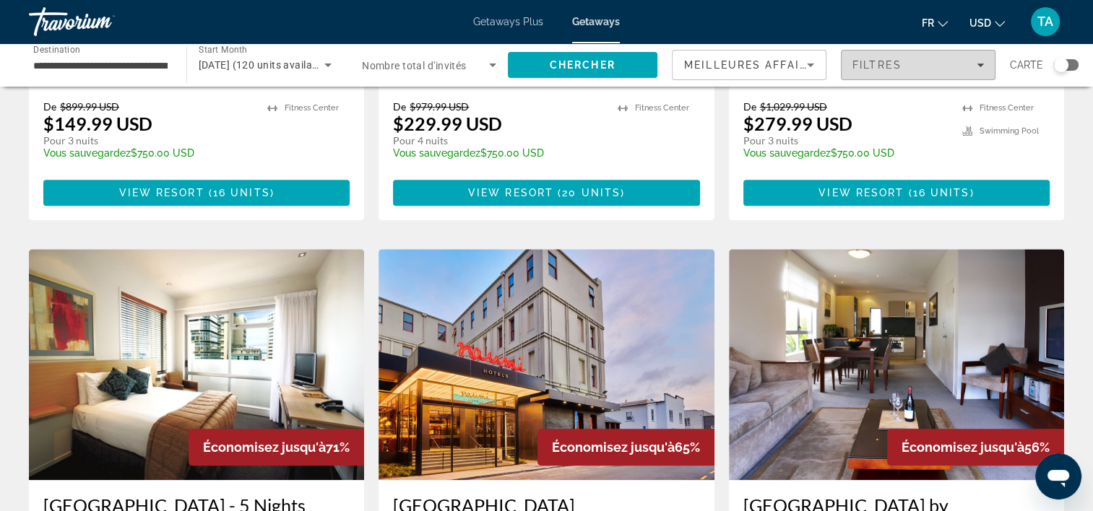
click at [851, 65] on span "Filters" at bounding box center [917, 65] width 153 height 35
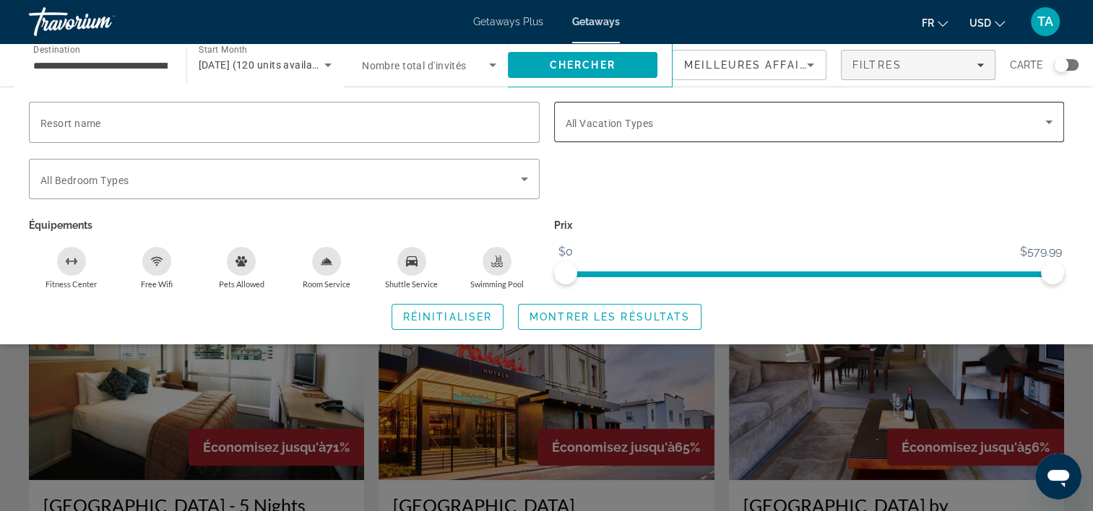
click at [774, 131] on div "Search widget" at bounding box center [808, 122] width 487 height 40
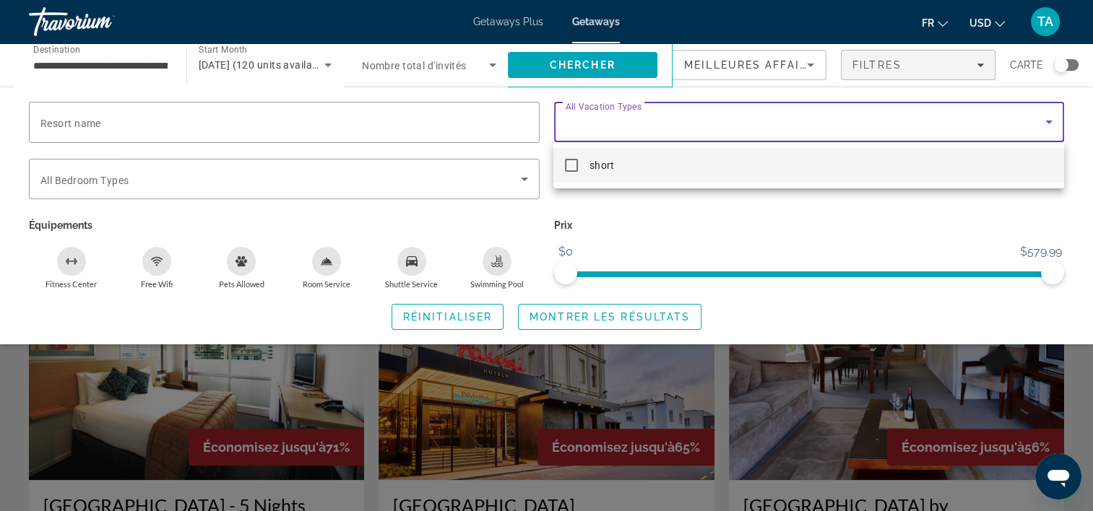
click at [774, 131] on div at bounding box center [546, 255] width 1093 height 511
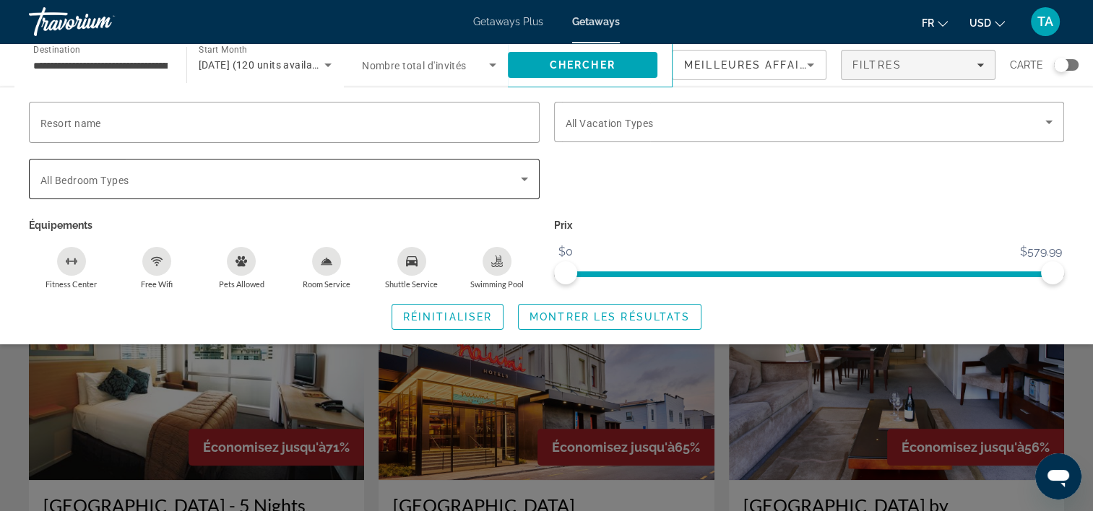
click at [509, 194] on div "Search widget" at bounding box center [283, 179] width 487 height 40
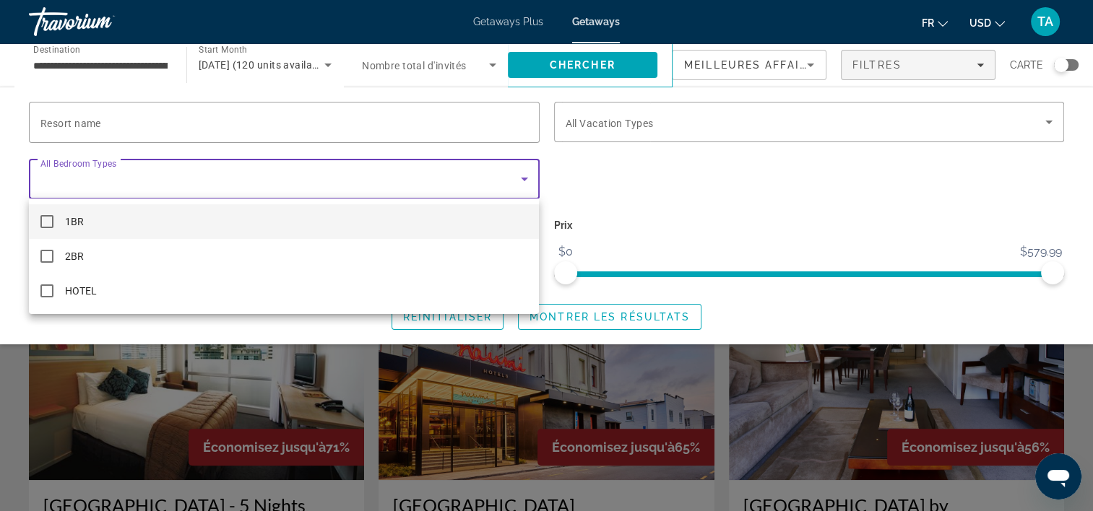
click at [615, 188] on div at bounding box center [546, 255] width 1093 height 511
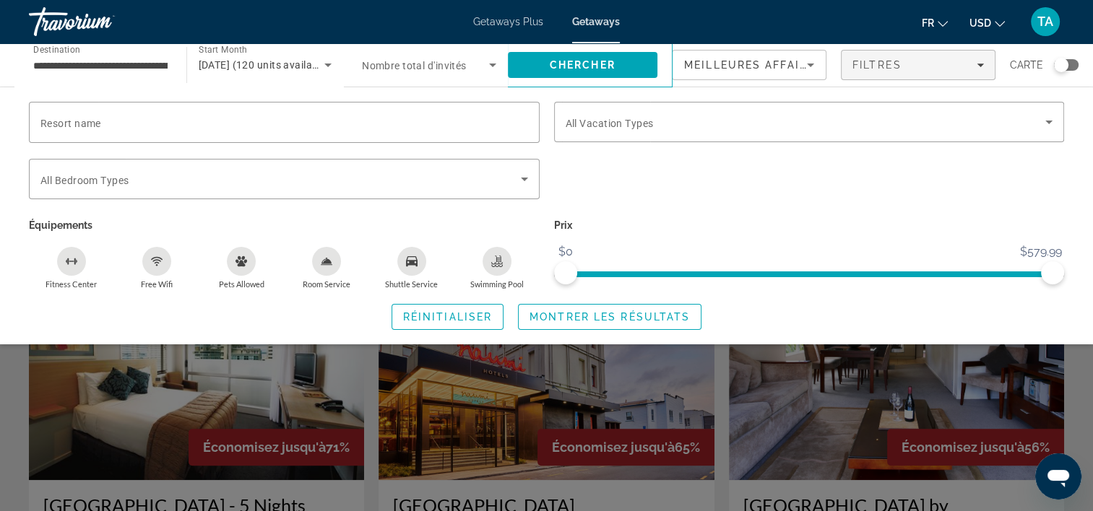
scroll to position [786, 0]
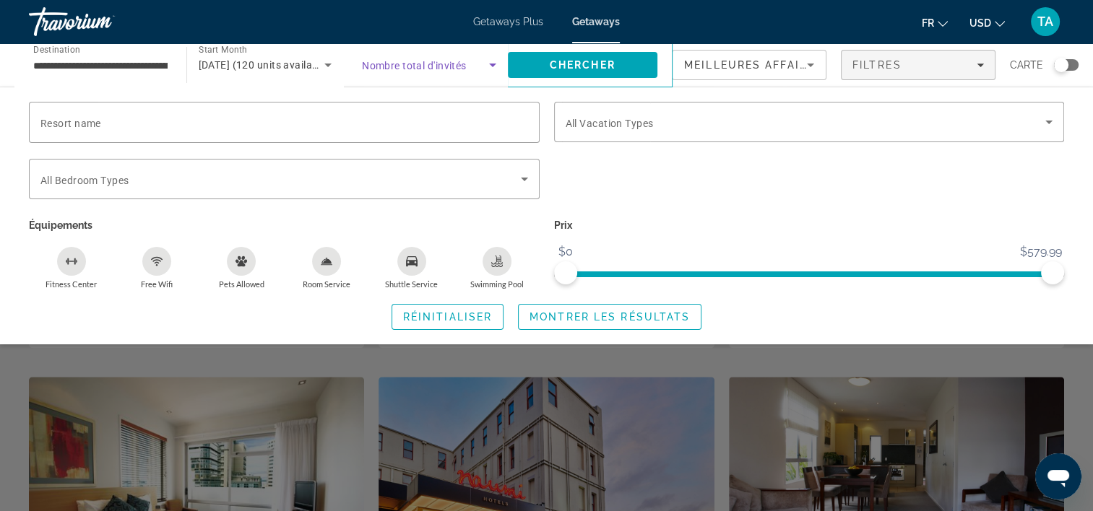
click at [477, 64] on span "Search widget" at bounding box center [425, 64] width 127 height 17
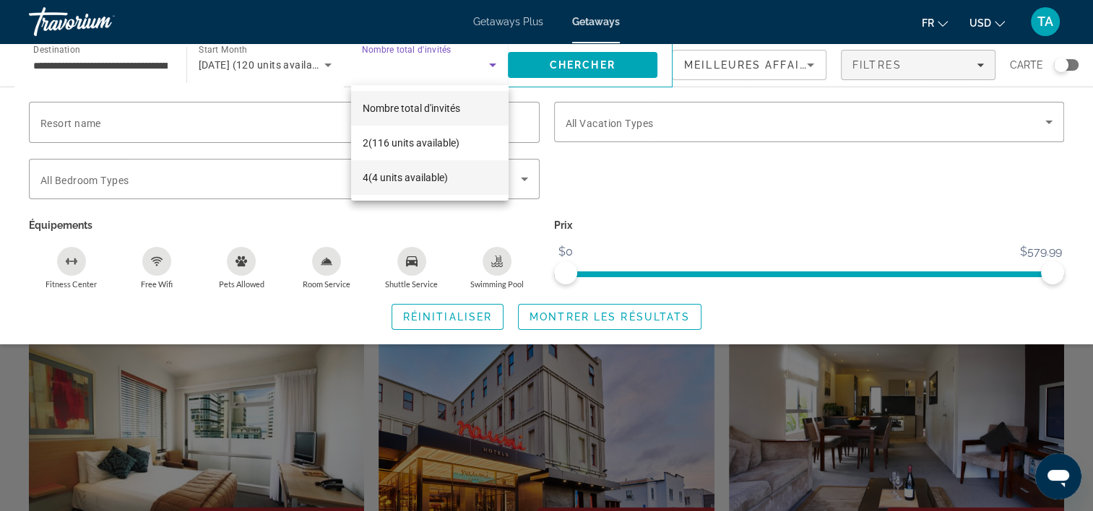
scroll to position [835, 0]
click at [726, 178] on div at bounding box center [546, 255] width 1093 height 511
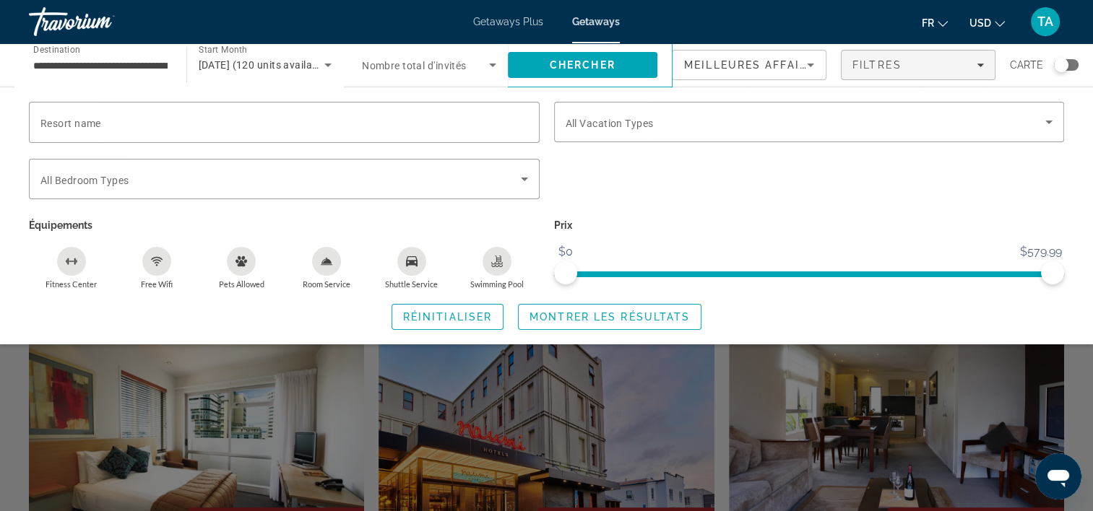
click at [718, 420] on div "Search widget" at bounding box center [546, 364] width 1093 height 295
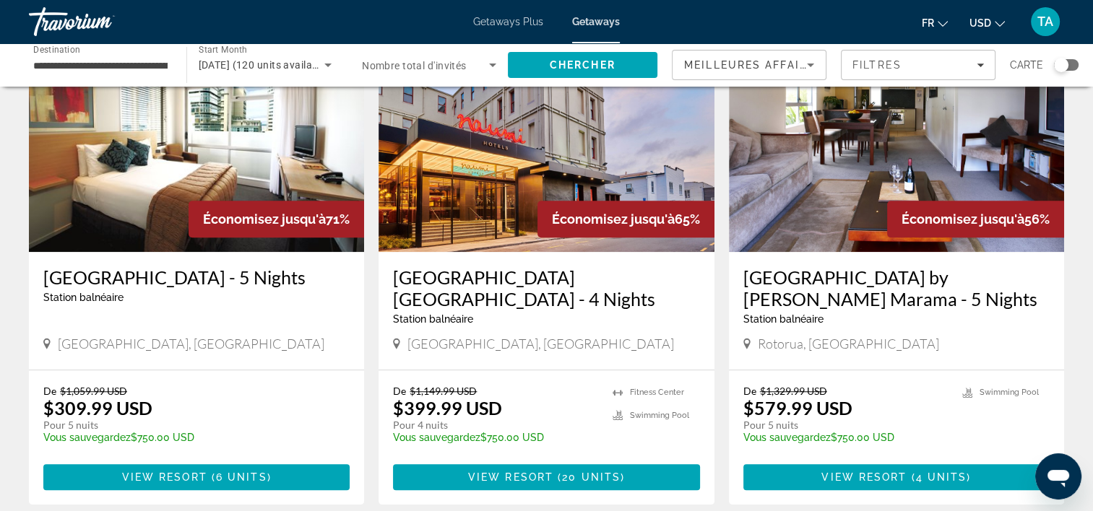
scroll to position [1191, 0]
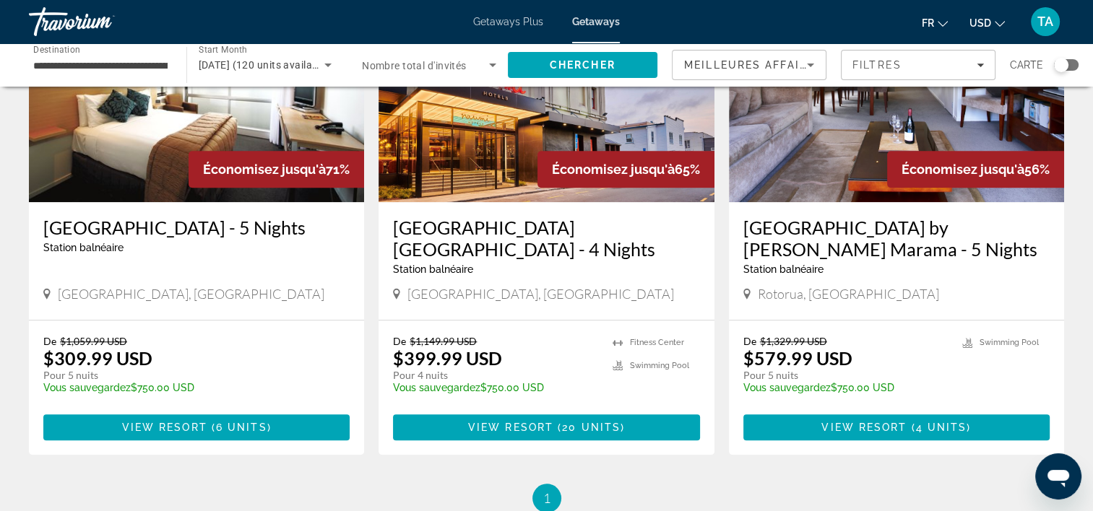
click at [880, 114] on img "Main content" at bounding box center [896, 86] width 335 height 231
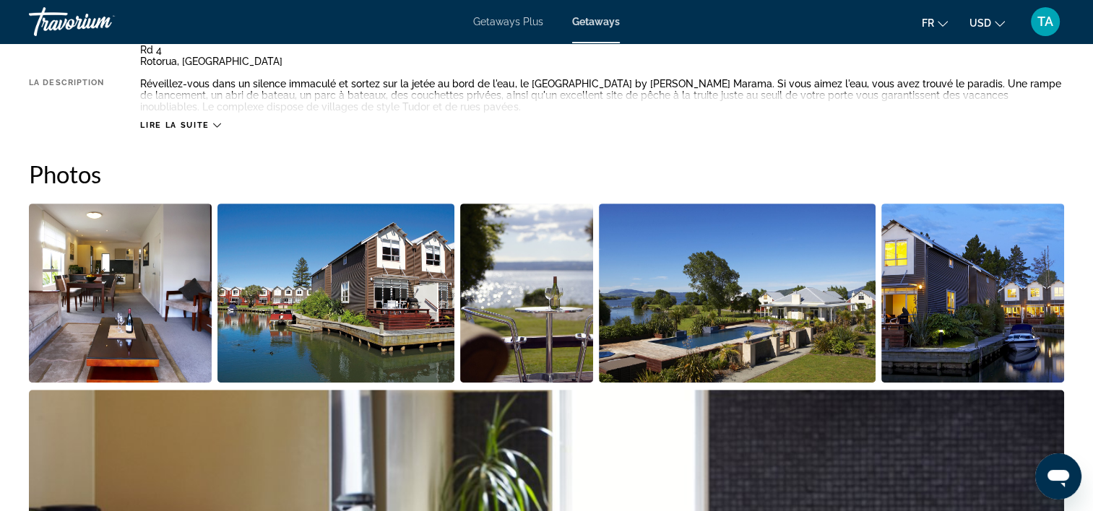
scroll to position [390, 0]
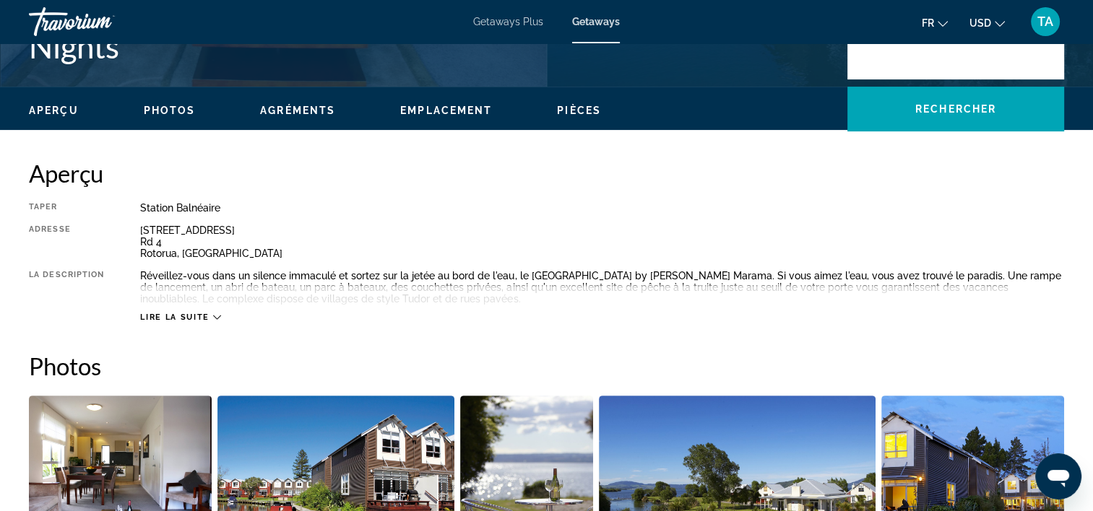
click at [204, 315] on span "Lire la suite" at bounding box center [174, 317] width 69 height 9
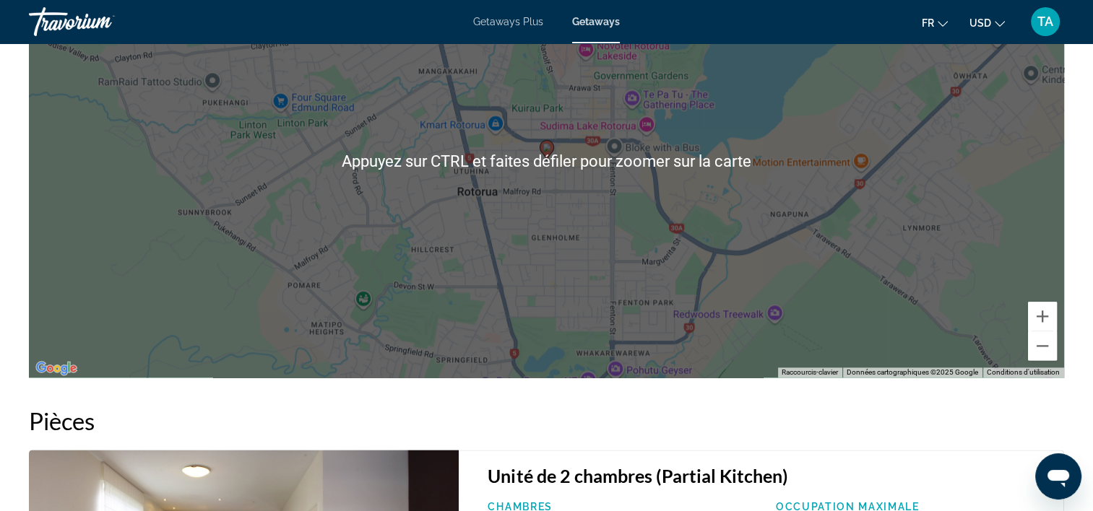
scroll to position [2117, 0]
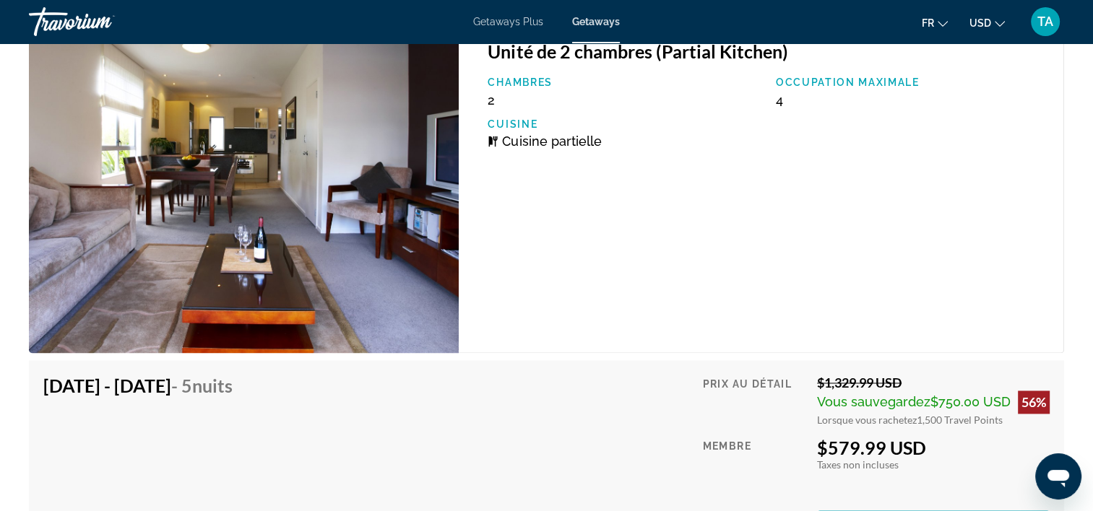
click at [204, 315] on img "Main content" at bounding box center [244, 189] width 430 height 328
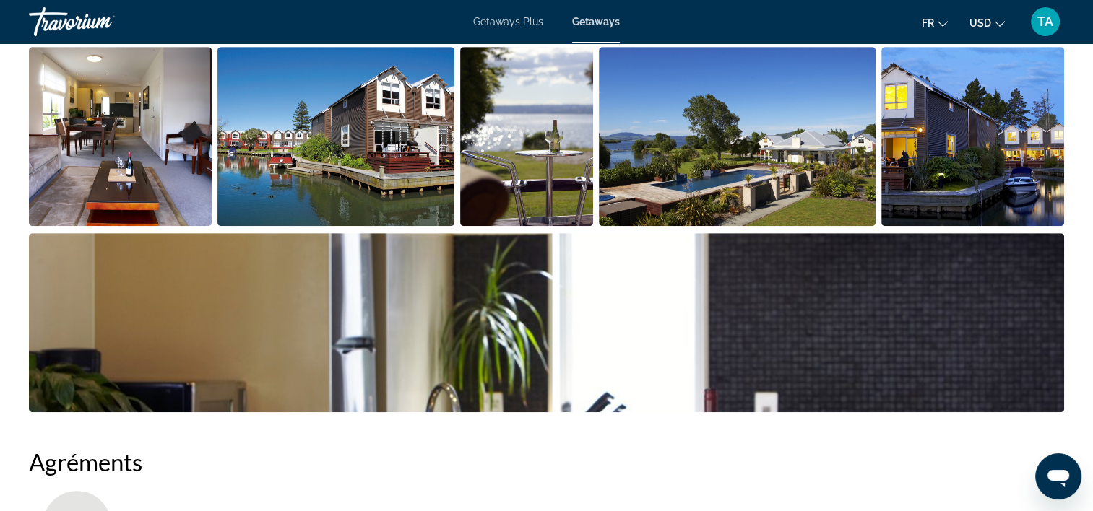
scroll to position [738, 0]
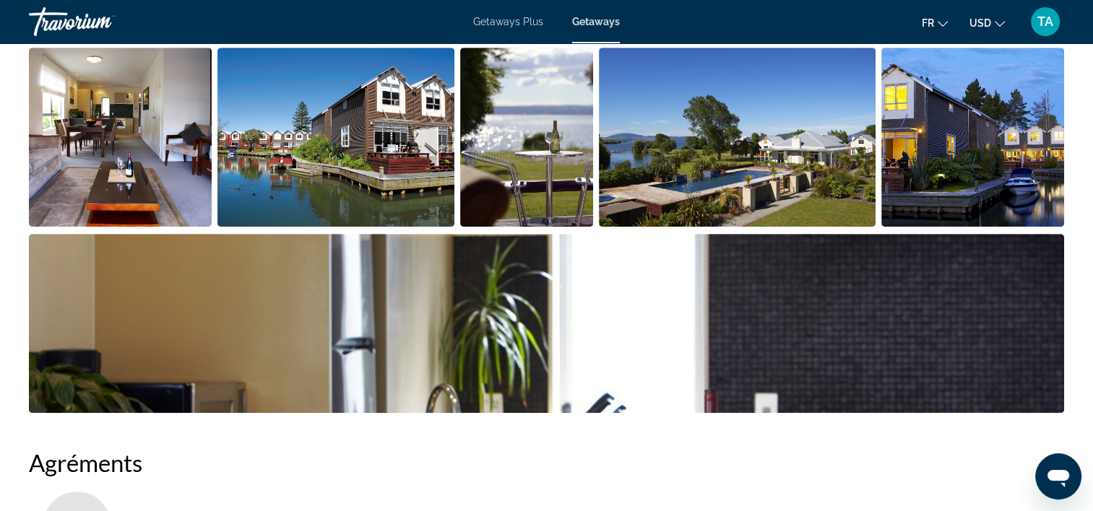
click at [123, 124] on img "Open full-screen image slider" at bounding box center [120, 137] width 183 height 179
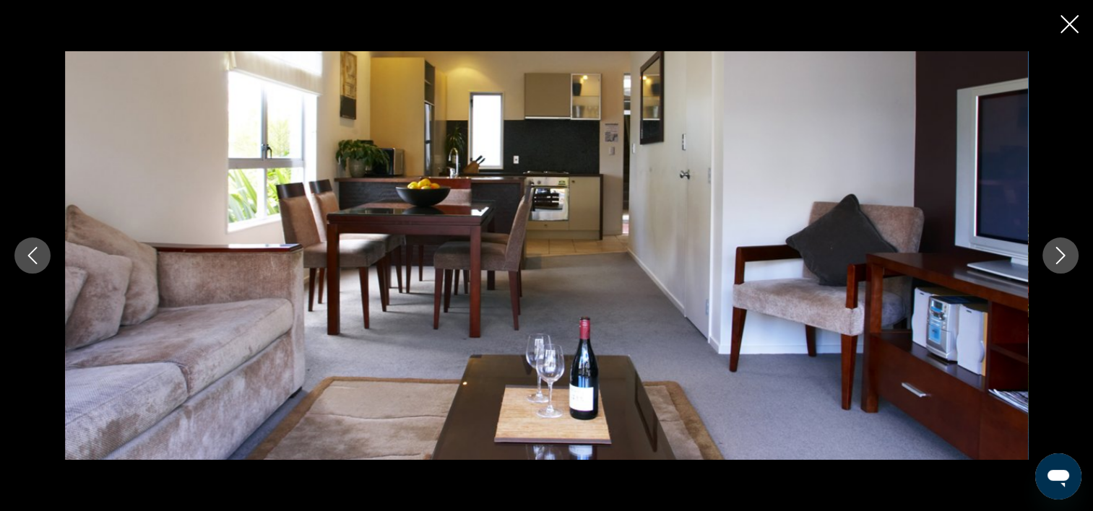
click at [1054, 264] on icon "Next image" at bounding box center [1059, 255] width 17 height 17
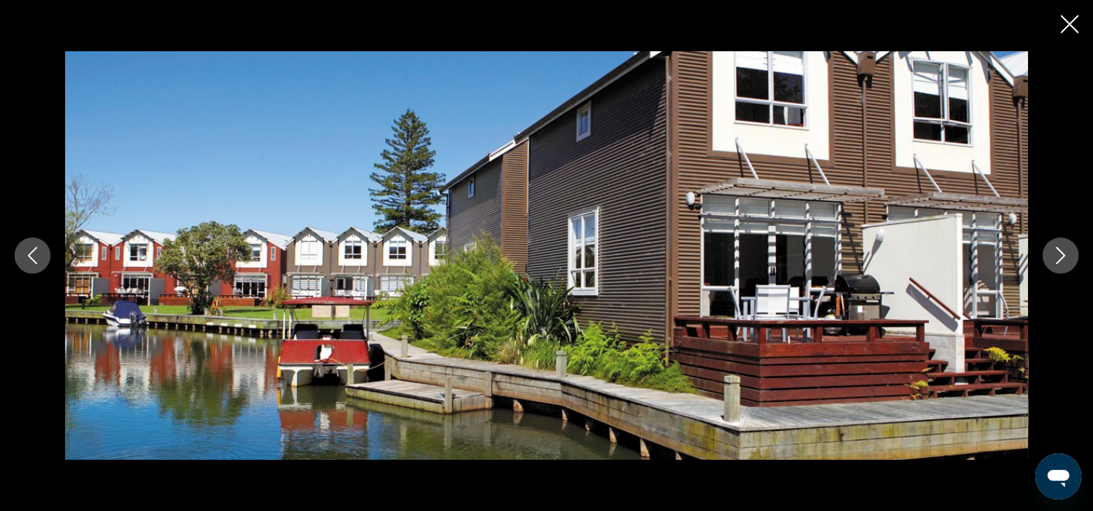
click at [1054, 264] on icon "Next image" at bounding box center [1059, 255] width 17 height 17
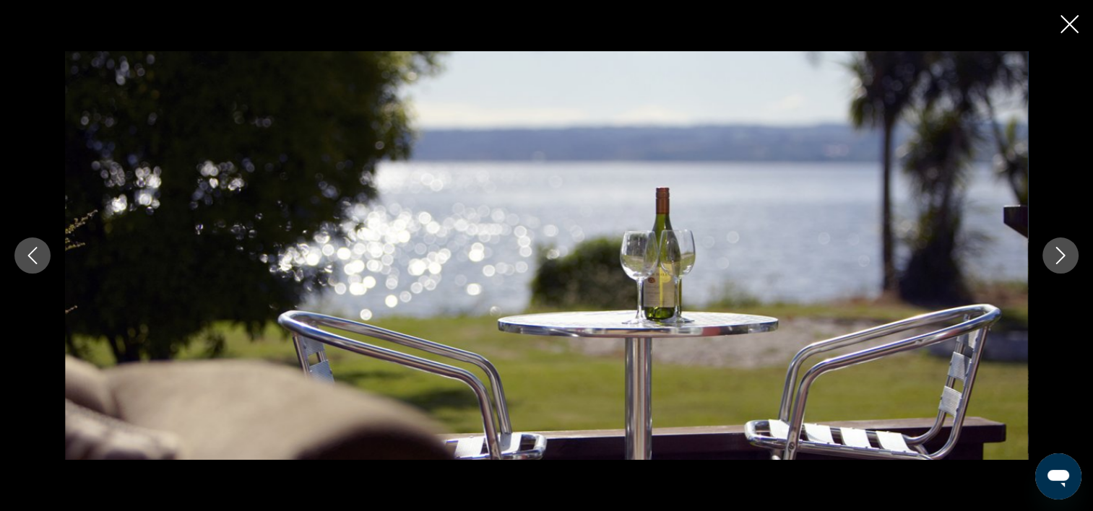
click at [1054, 264] on icon "Next image" at bounding box center [1059, 255] width 17 height 17
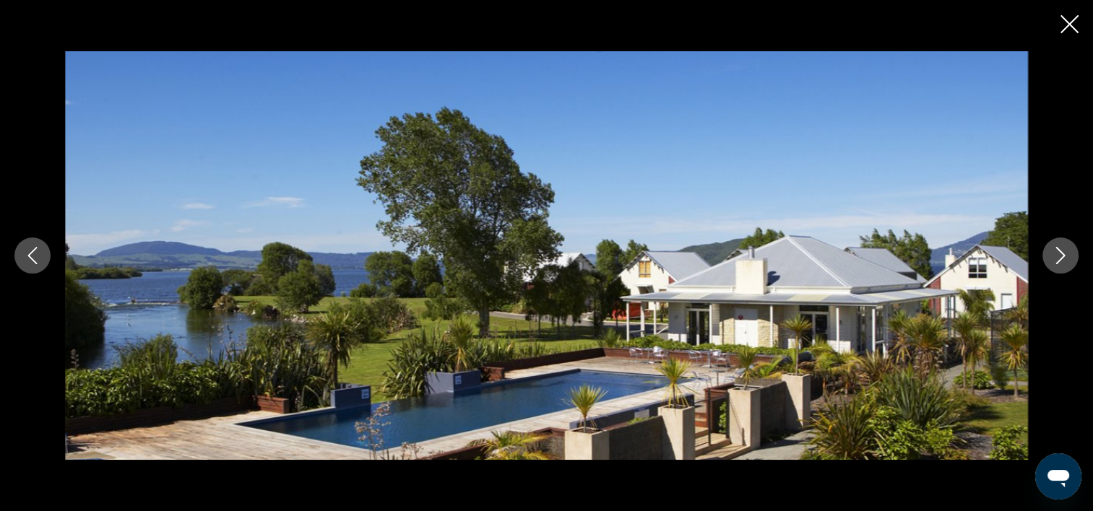
click at [1054, 264] on icon "Next image" at bounding box center [1059, 255] width 17 height 17
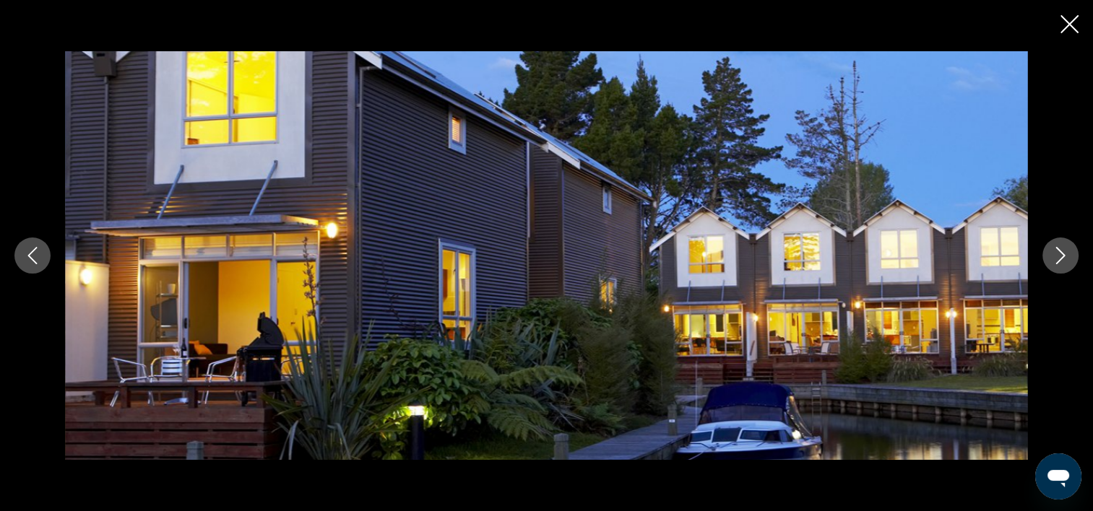
click at [1054, 264] on icon "Next image" at bounding box center [1059, 255] width 17 height 17
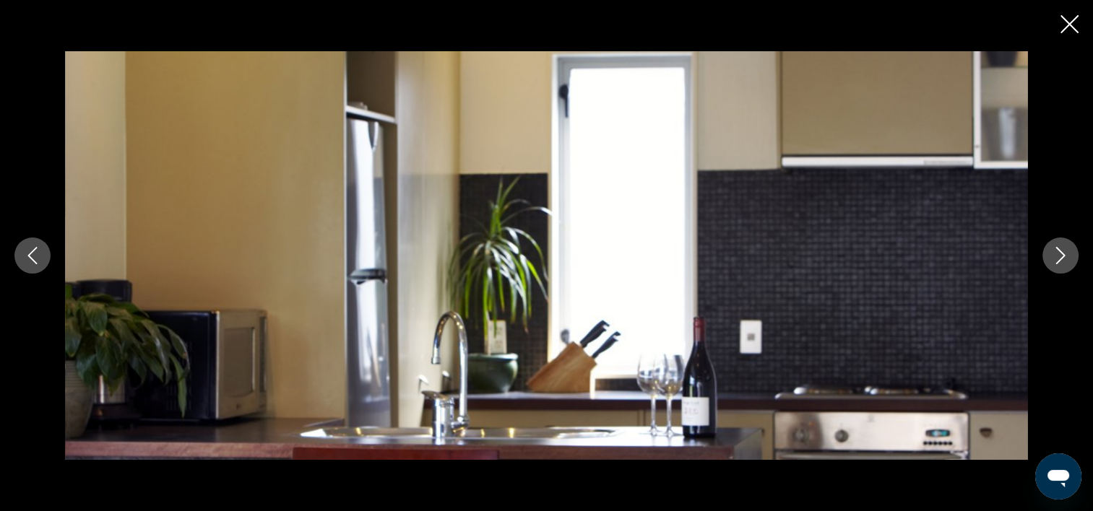
click at [1054, 264] on icon "Next image" at bounding box center [1059, 255] width 17 height 17
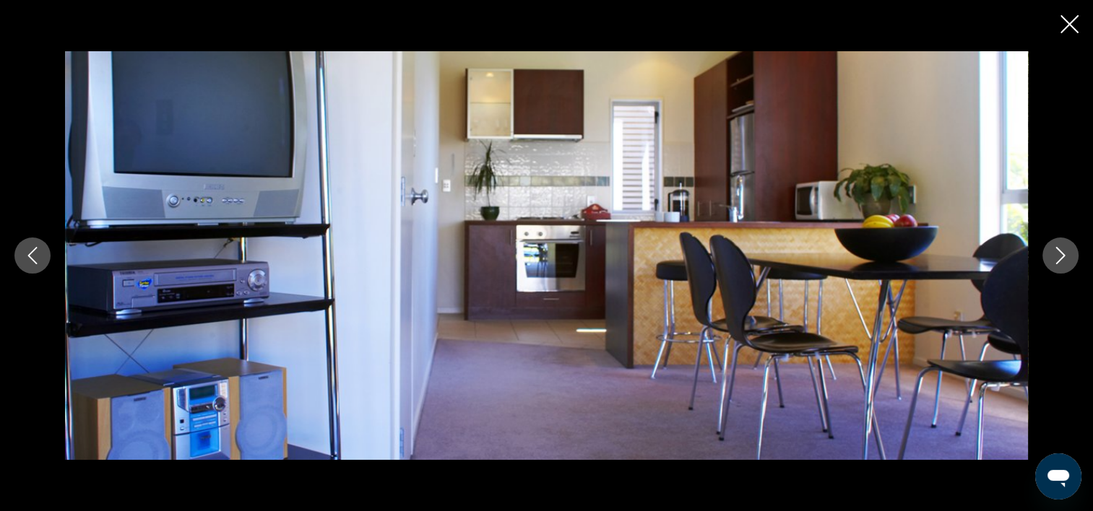
click at [1054, 264] on icon "Next image" at bounding box center [1059, 255] width 17 height 17
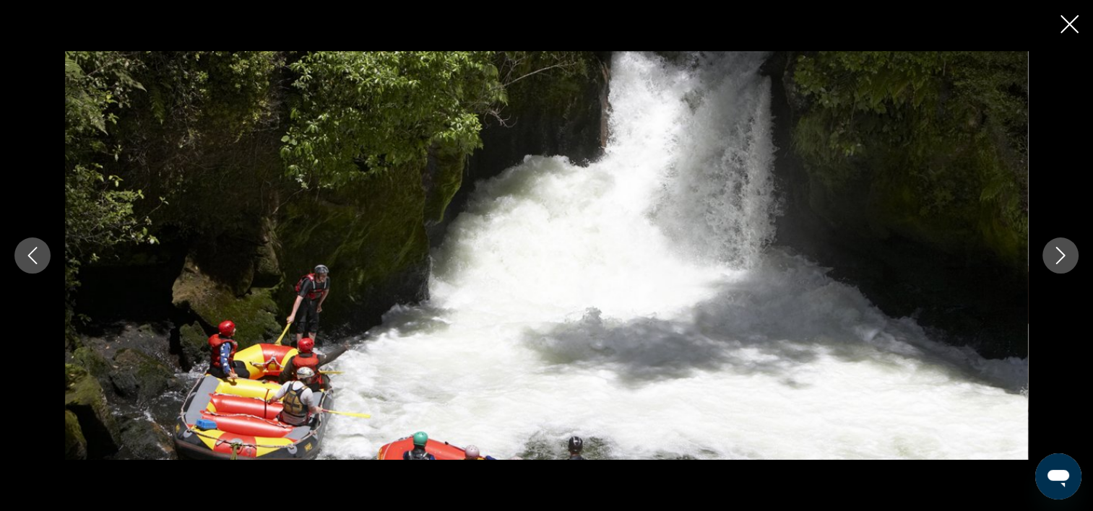
click at [1054, 264] on icon "Next image" at bounding box center [1059, 255] width 17 height 17
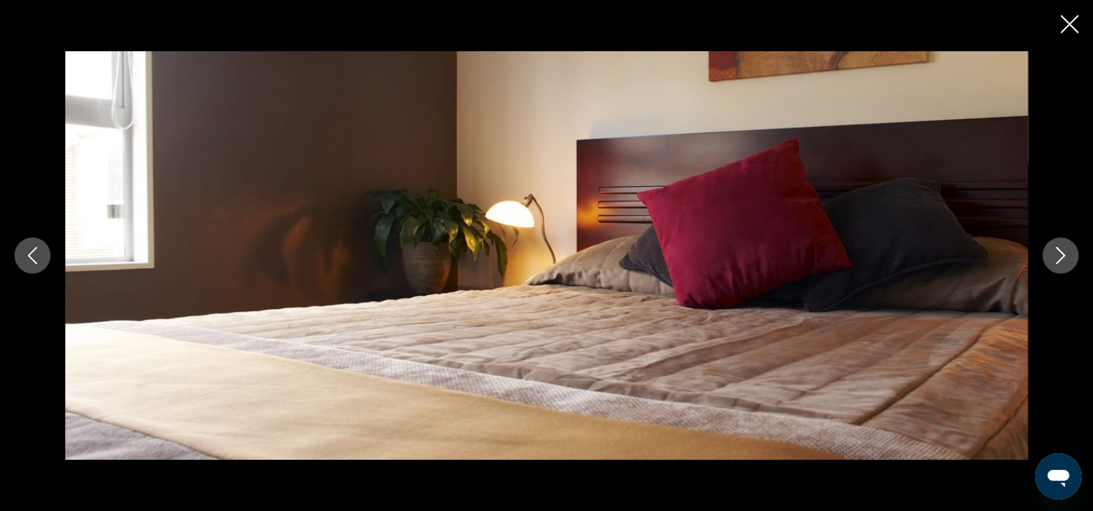
click at [1054, 264] on icon "Next image" at bounding box center [1059, 255] width 17 height 17
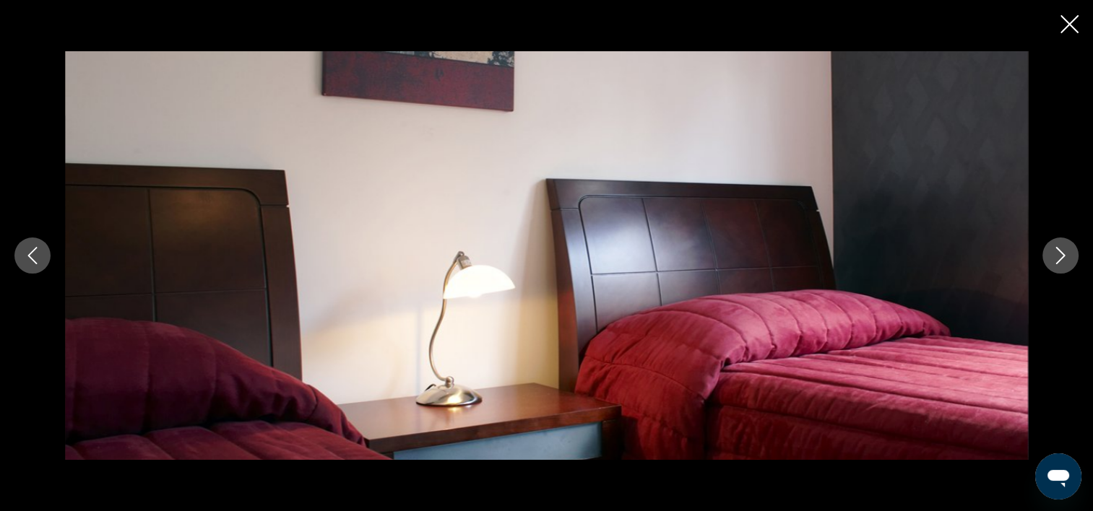
click at [1062, 29] on icon "Close slideshow" at bounding box center [1069, 24] width 18 height 18
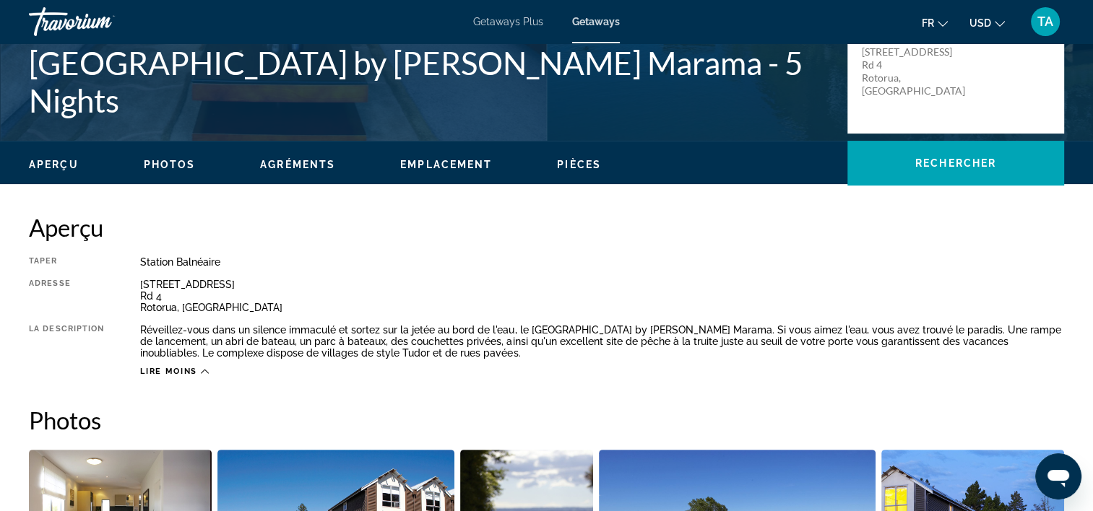
scroll to position [324, 0]
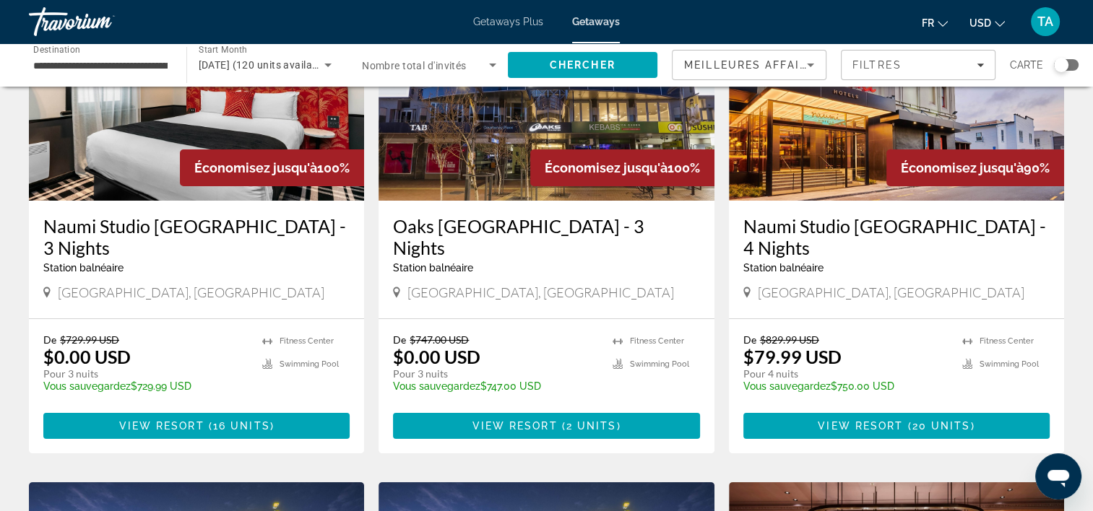
scroll to position [168, 0]
click at [452, 71] on span "Search widget" at bounding box center [425, 64] width 127 height 17
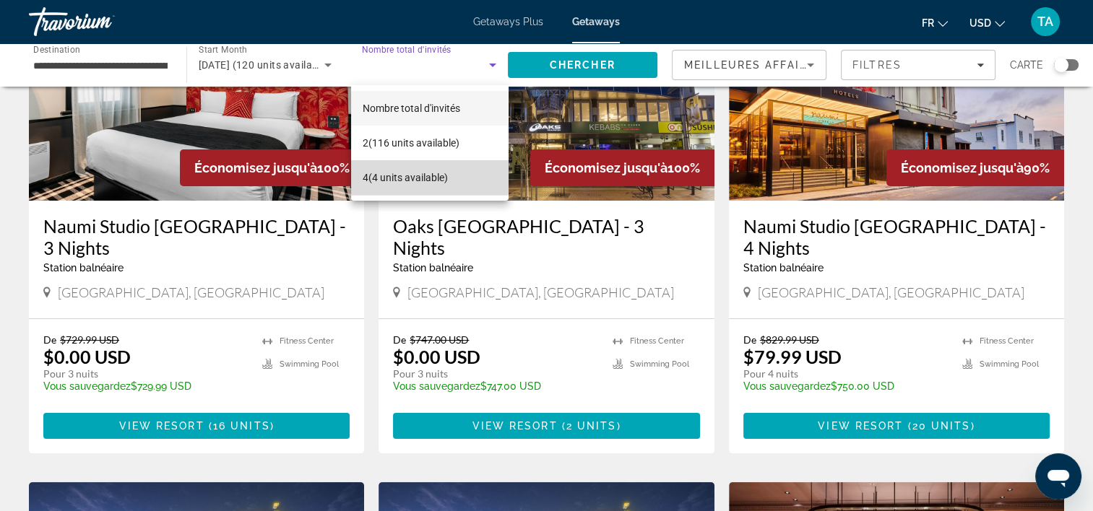
click at [420, 176] on span "4 (4 units available)" at bounding box center [405, 177] width 85 height 17
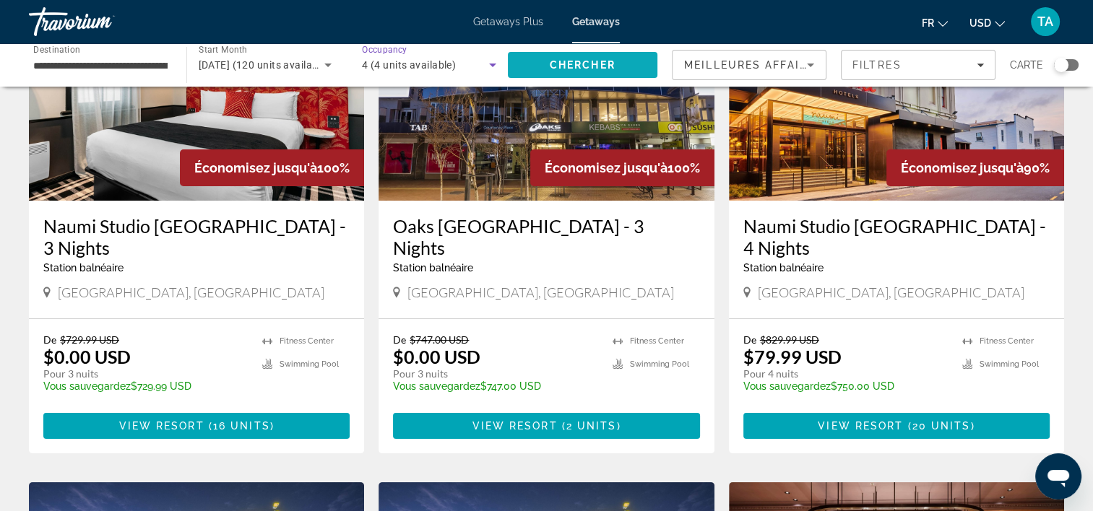
click at [559, 66] on span "Chercher" at bounding box center [583, 65] width 66 height 12
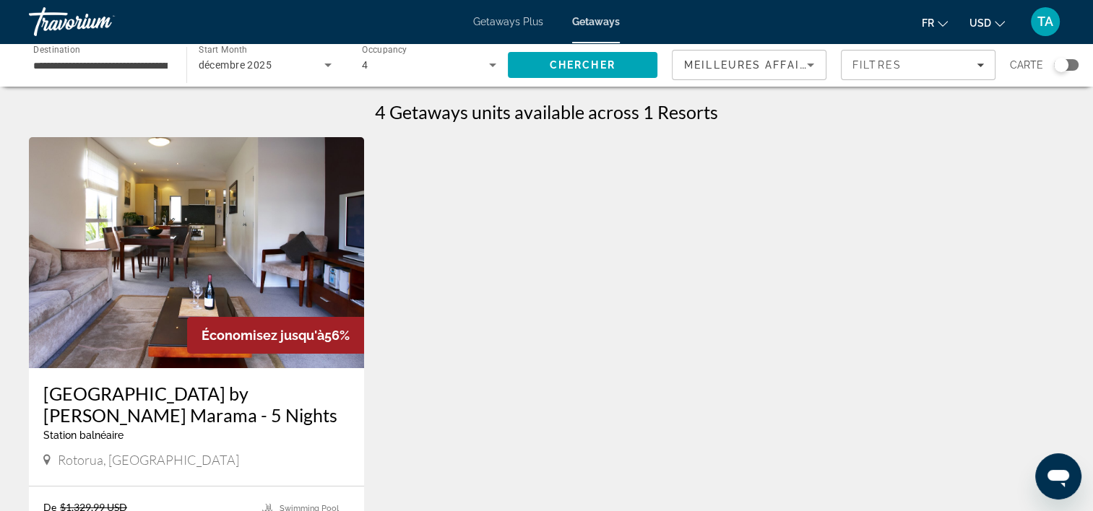
click at [472, 61] on div "4" at bounding box center [425, 64] width 127 height 17
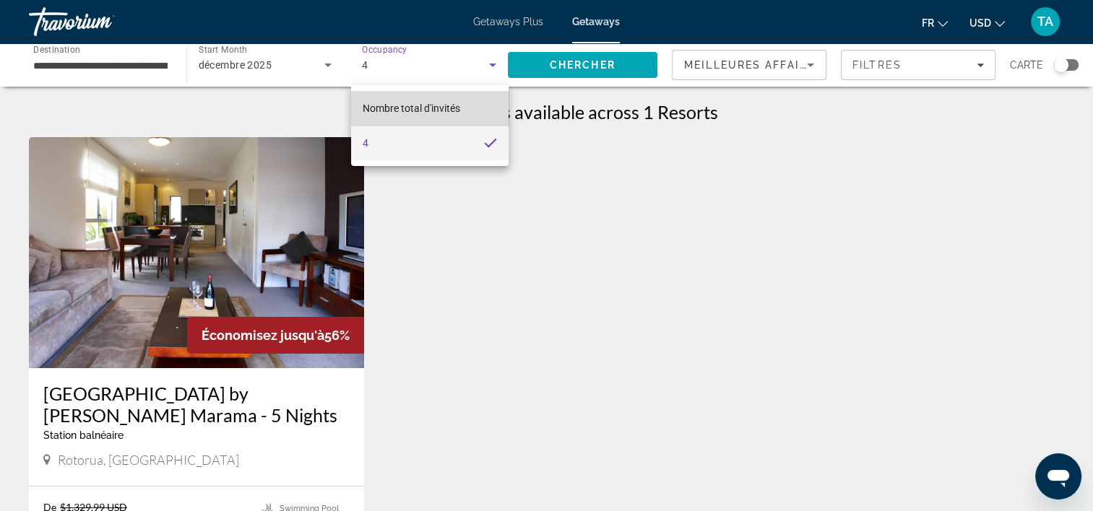
click at [448, 110] on span "Nombre total d'invités" at bounding box center [411, 109] width 97 height 12
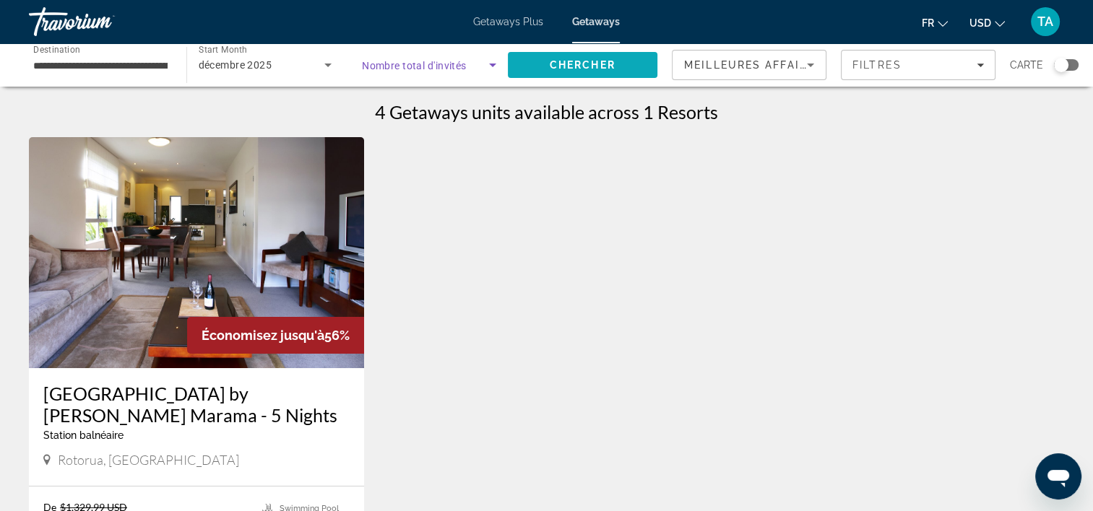
click at [628, 64] on span "Search" at bounding box center [583, 65] width 150 height 35
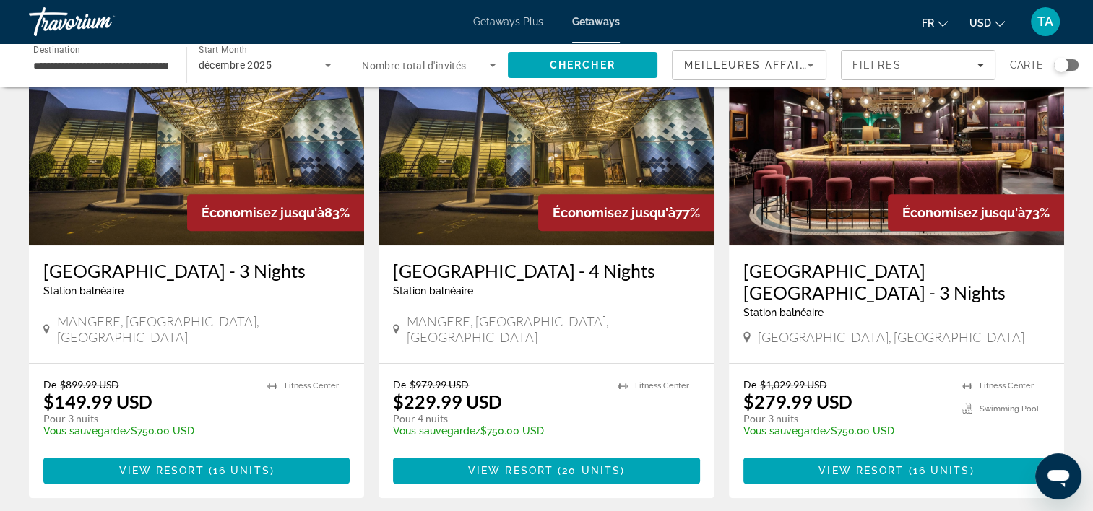
scroll to position [635, 0]
